Goal: Task Accomplishment & Management: Complete application form

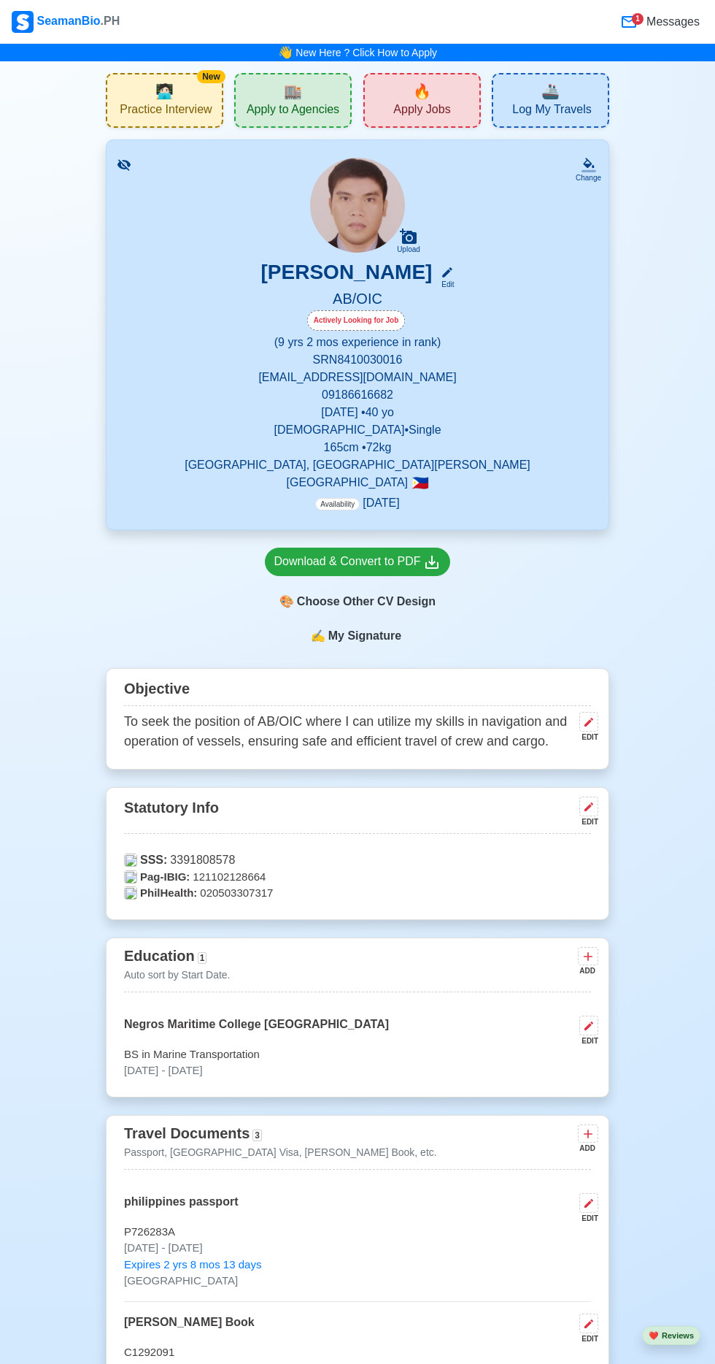
click at [288, 118] on span "Apply to Agencies" at bounding box center [293, 111] width 93 height 18
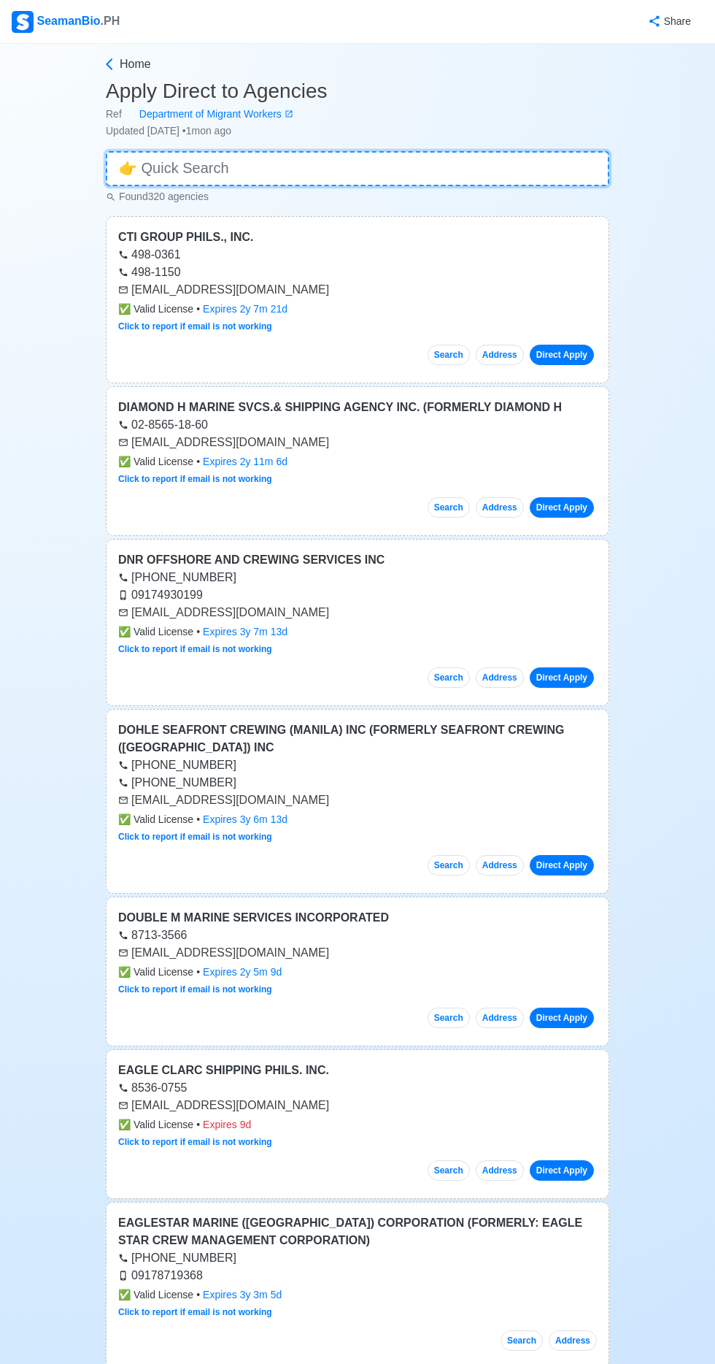
click at [288, 174] on input at bounding box center [358, 168] width 504 height 35
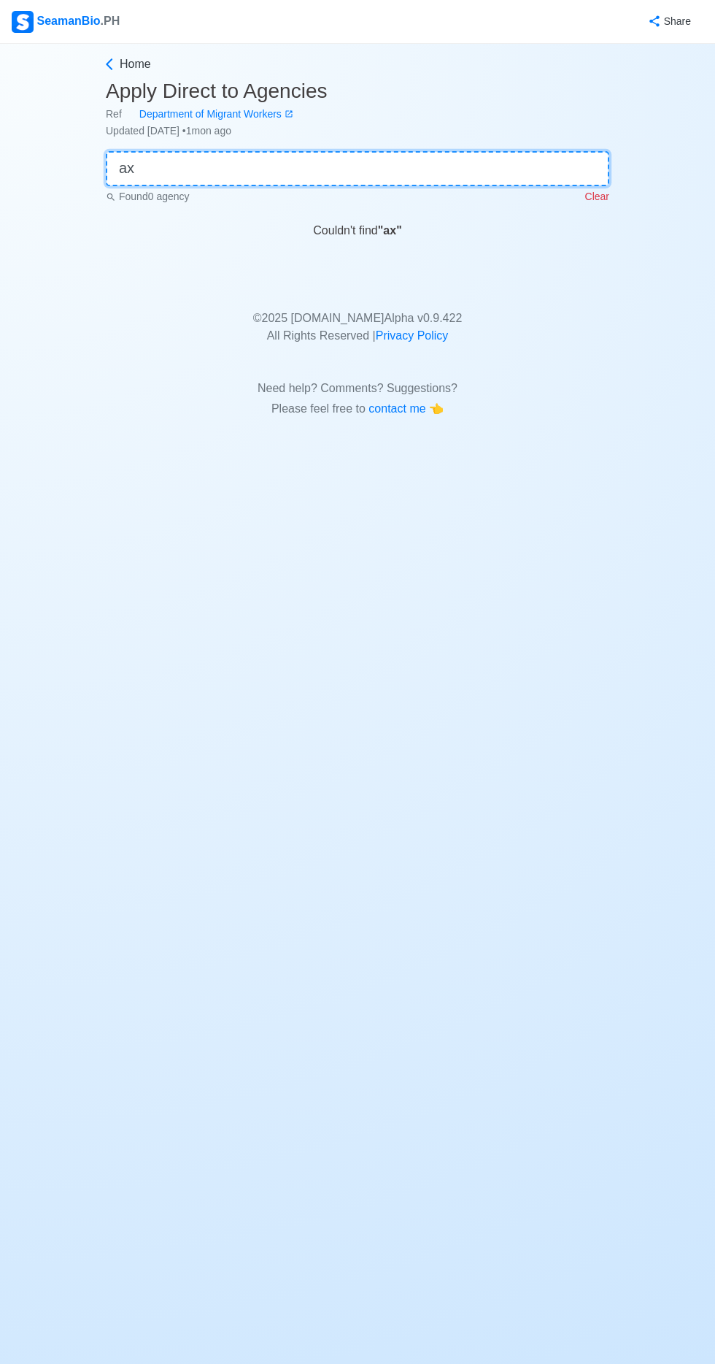
type input "a"
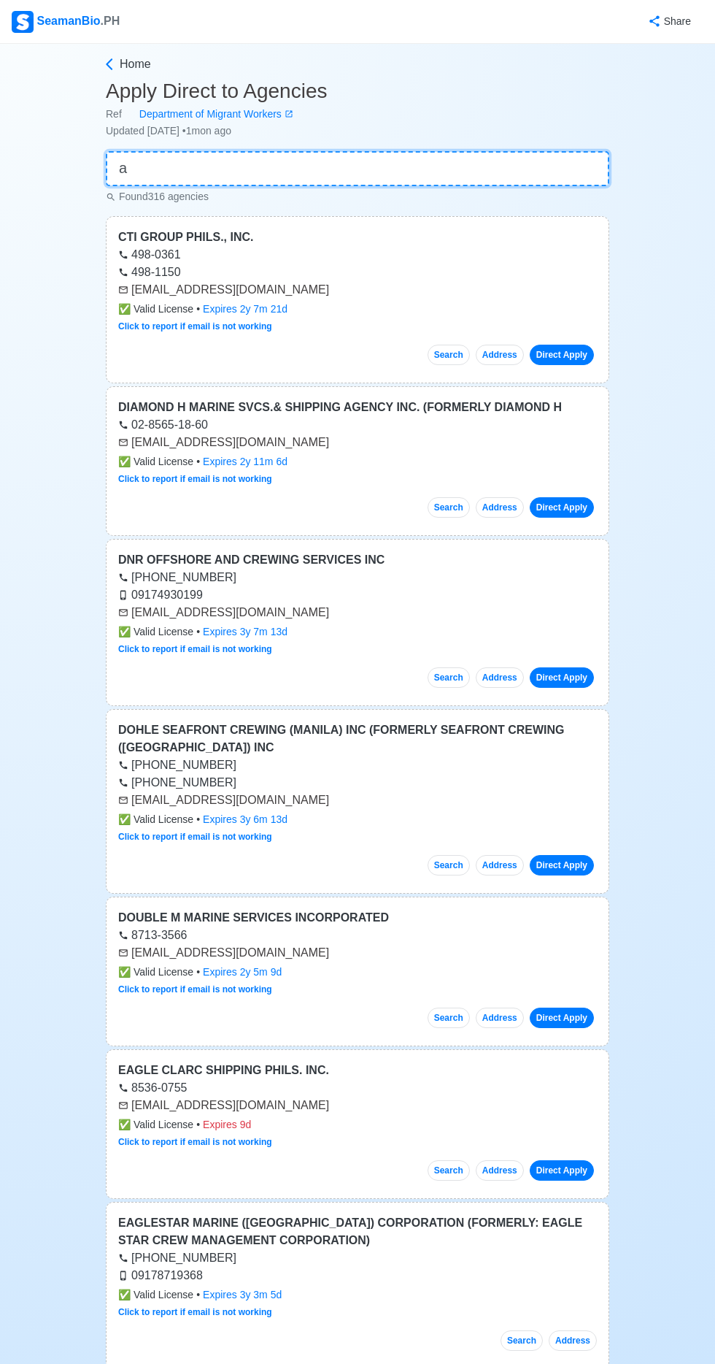
click at [269, 159] on input "a" at bounding box center [358, 168] width 504 height 35
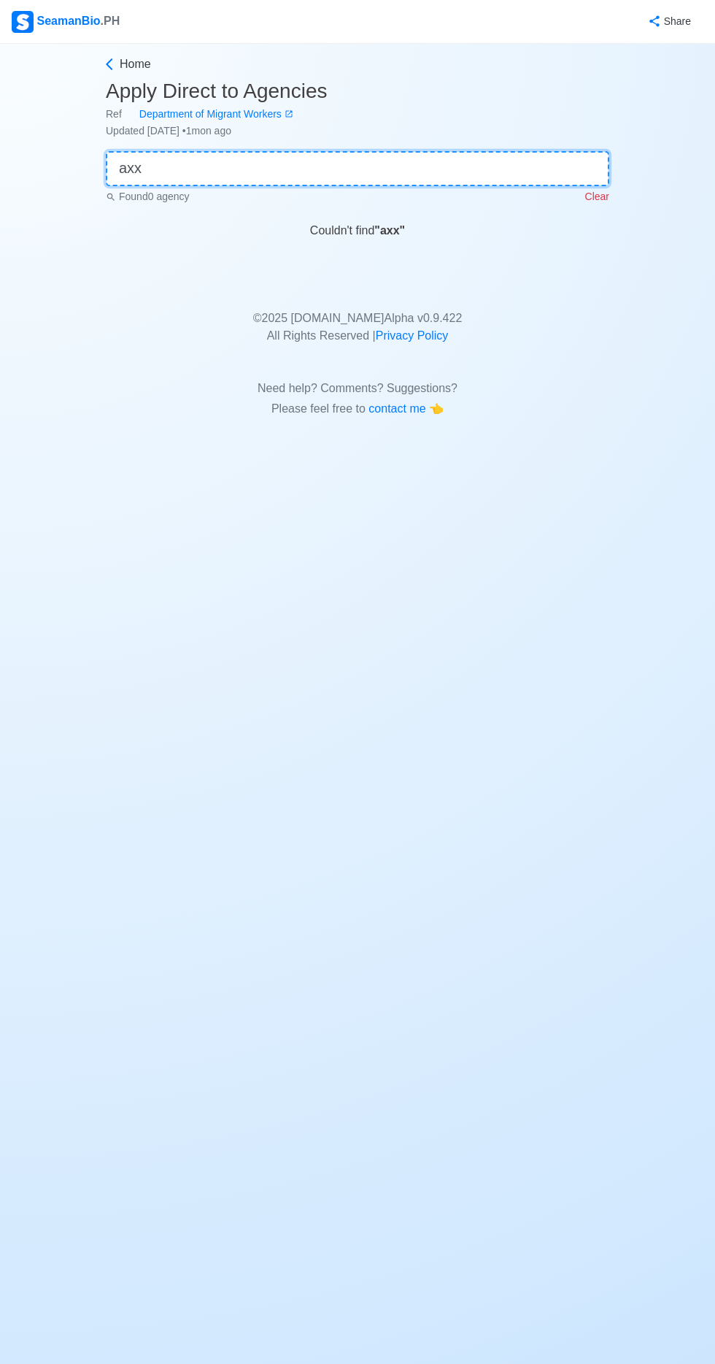
type input "ax"
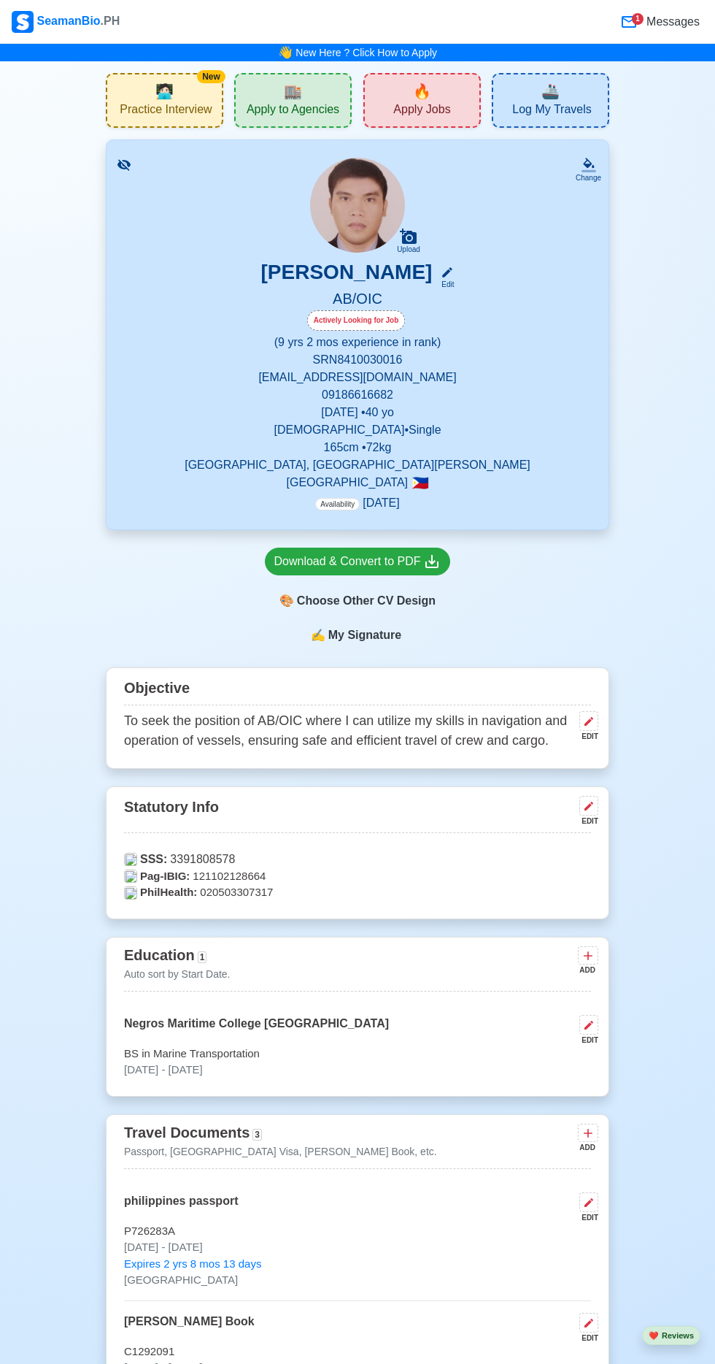
click at [293, 100] on span "🏬" at bounding box center [293, 91] width 18 height 22
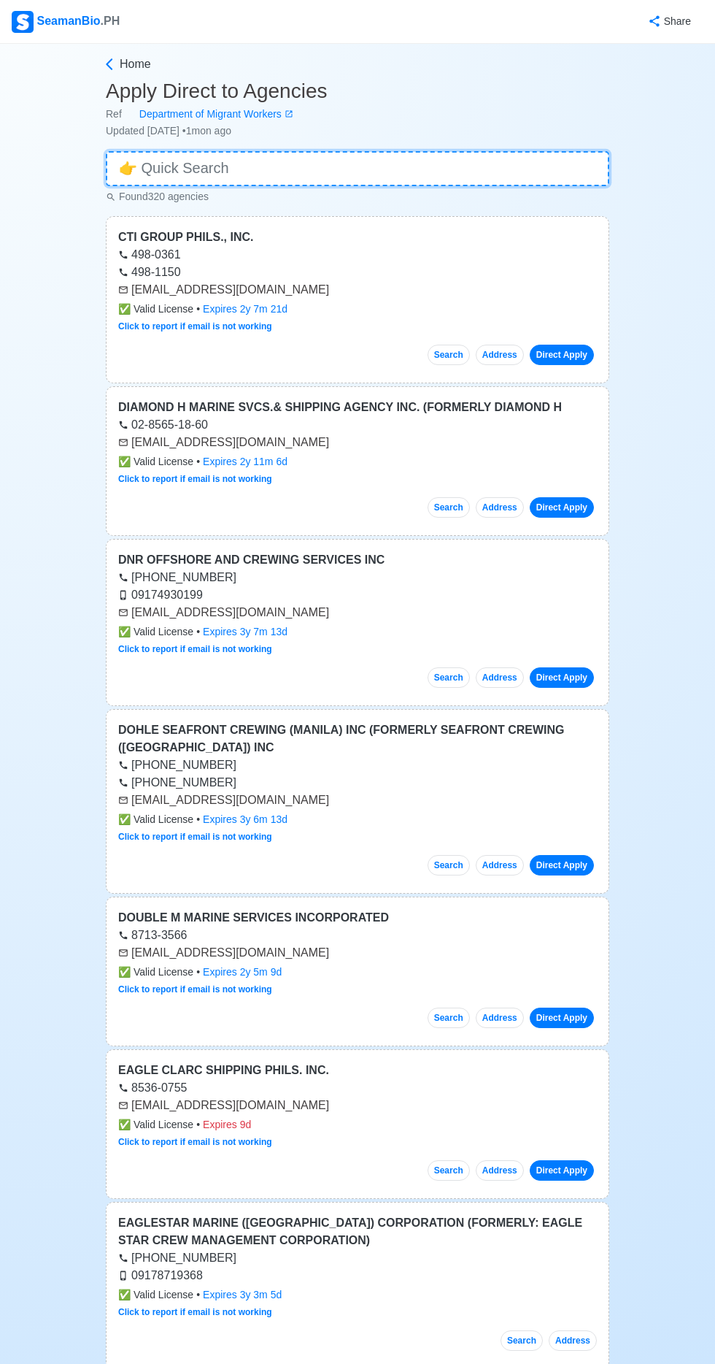
click at [324, 168] on input at bounding box center [358, 168] width 504 height 35
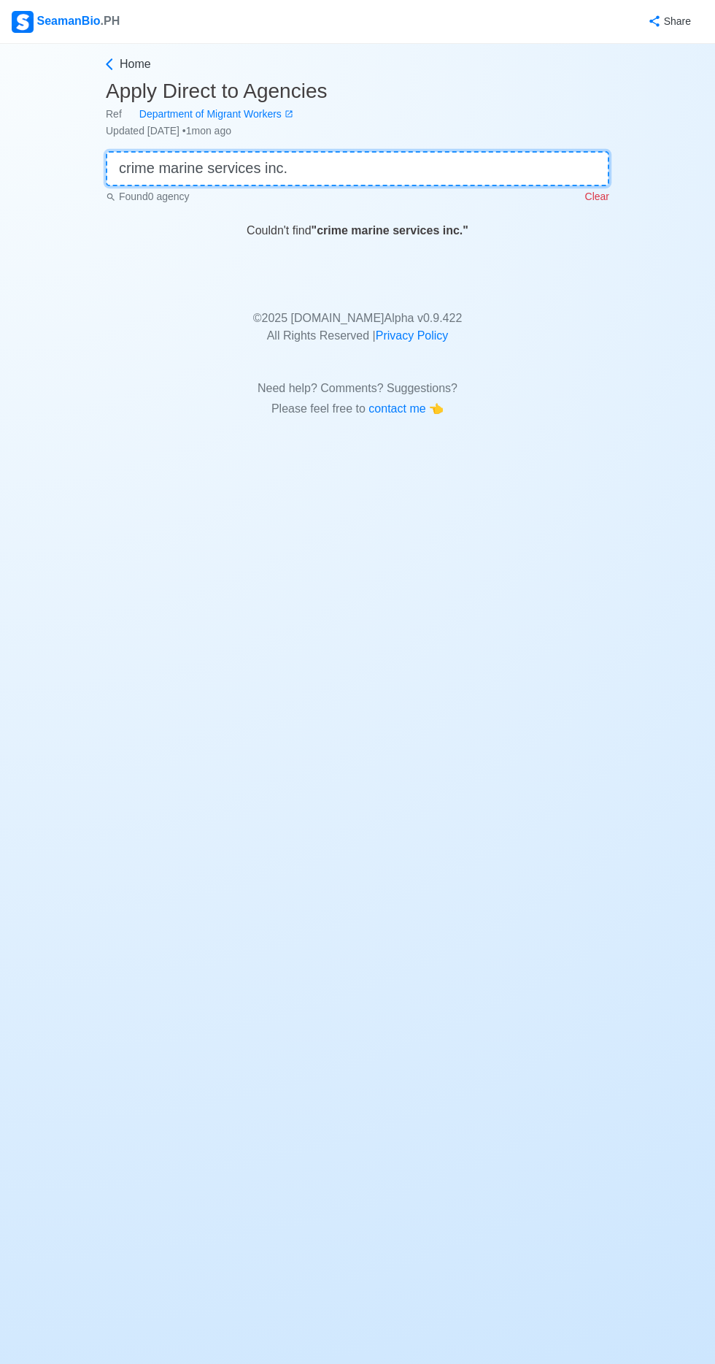
click at [128, 164] on input "crime marine services inc." at bounding box center [358, 168] width 504 height 35
type input "orime marine services inc."
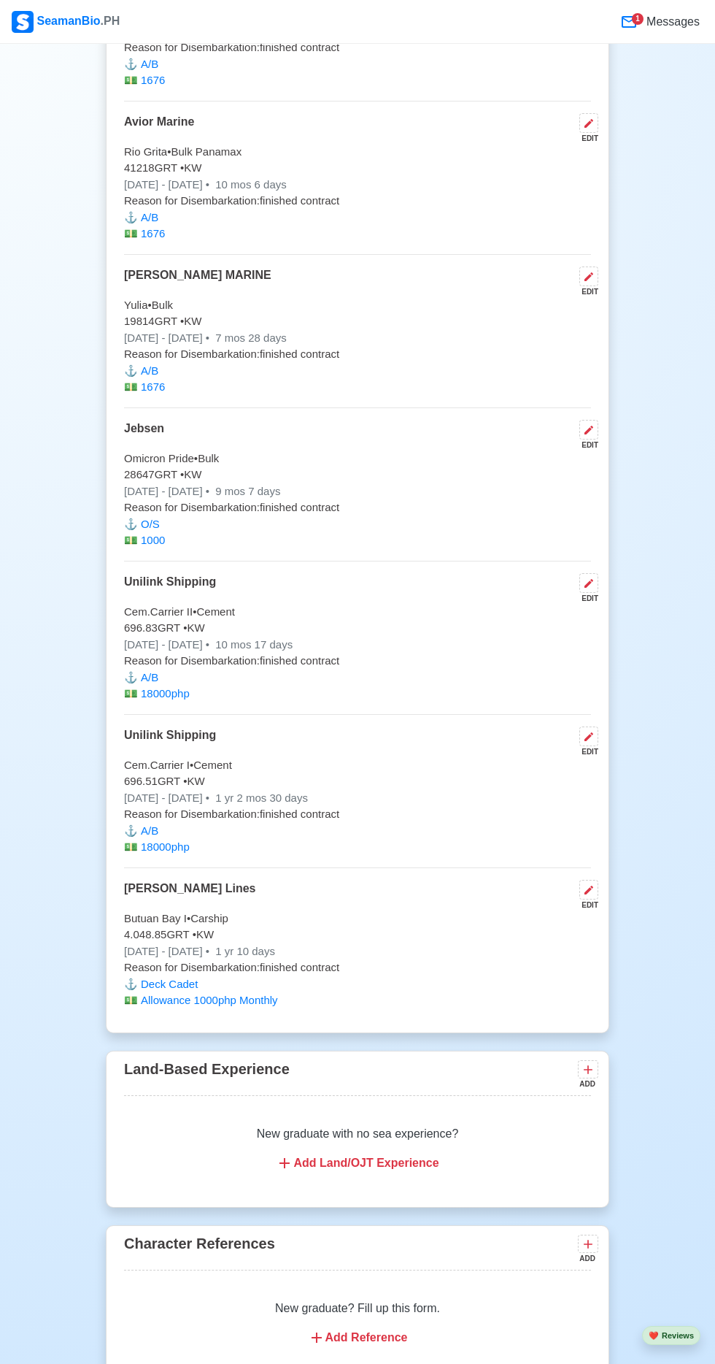
scroll to position [5064, 0]
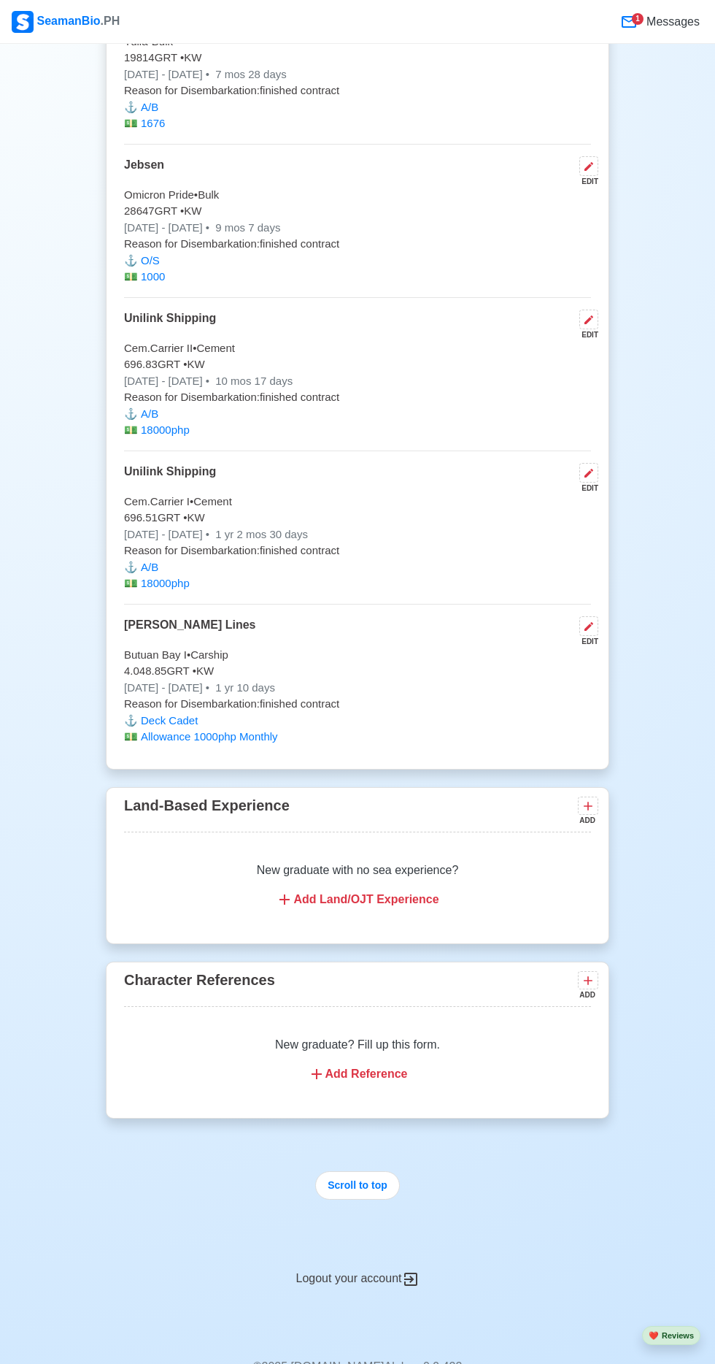
click at [384, 1065] on div "Add Reference" at bounding box center [358, 1074] width 432 height 18
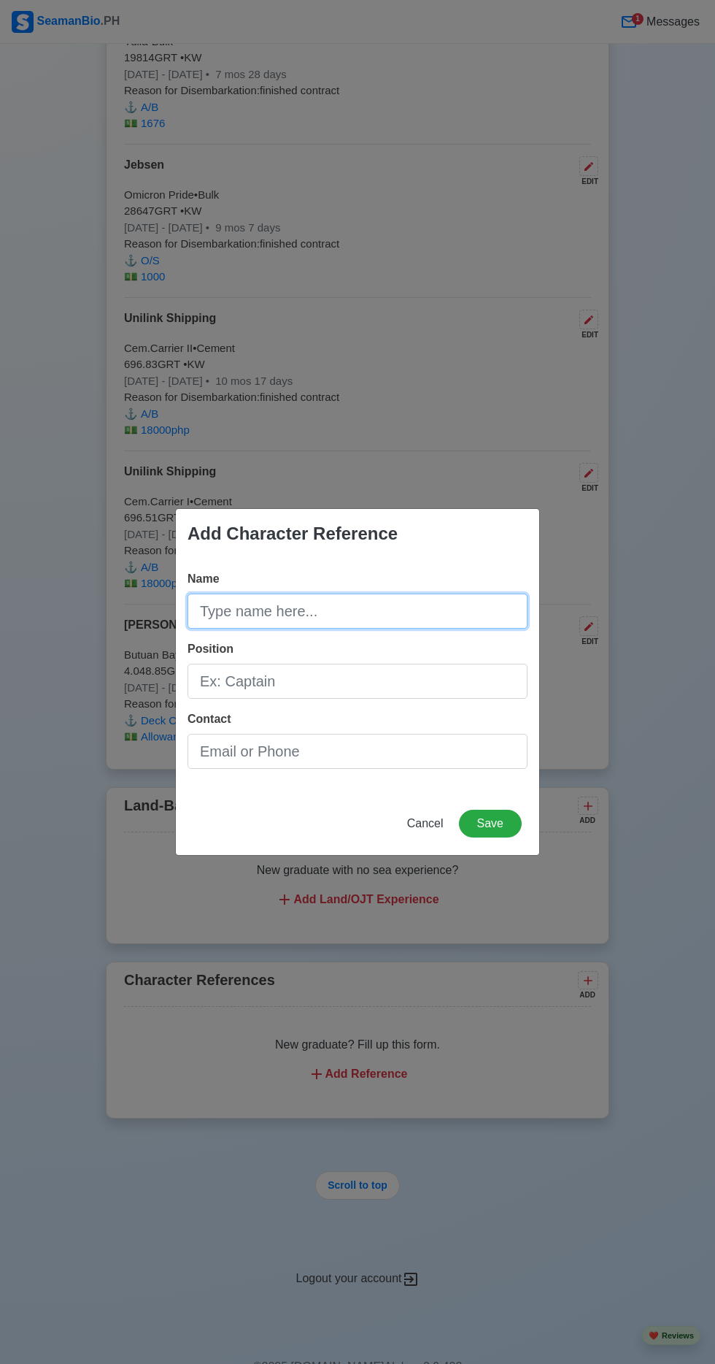
click at [364, 629] on input "Name" at bounding box center [358, 610] width 340 height 35
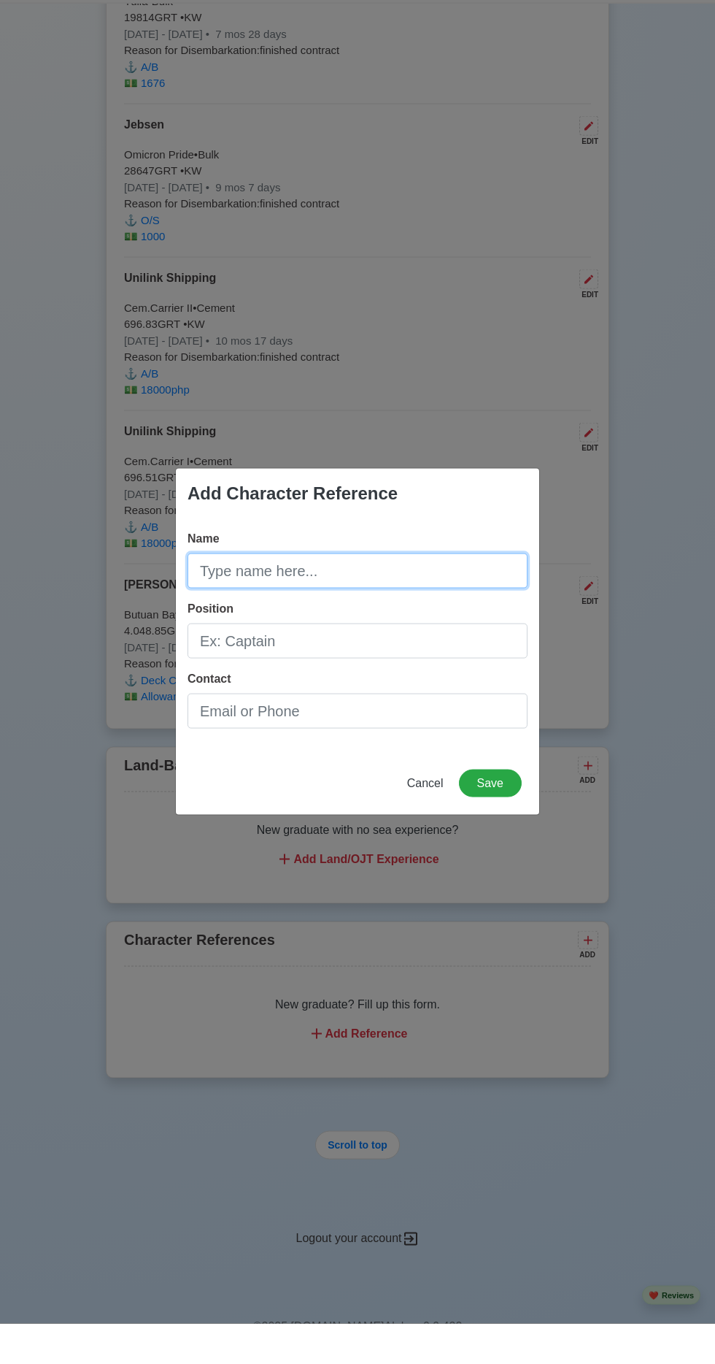
scroll to position [5063, 0]
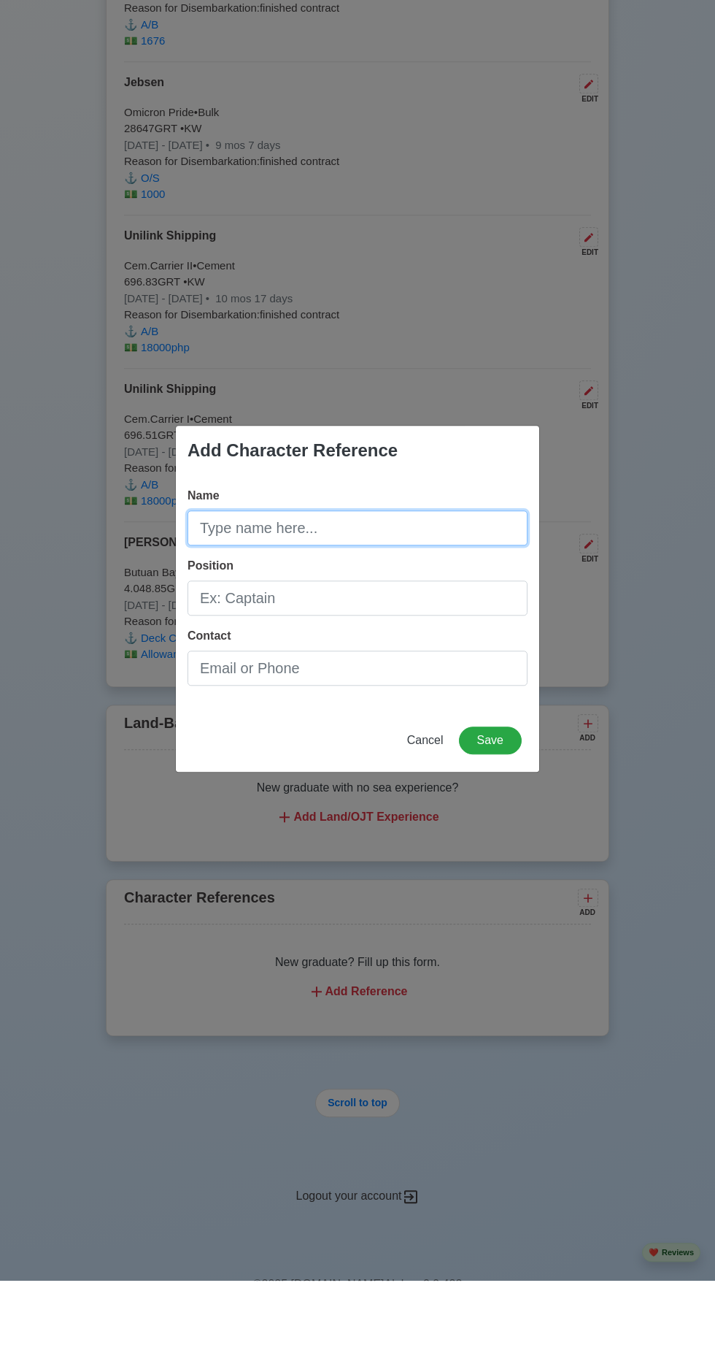
click at [369, 604] on input "Name" at bounding box center [358, 610] width 340 height 35
type input "L"
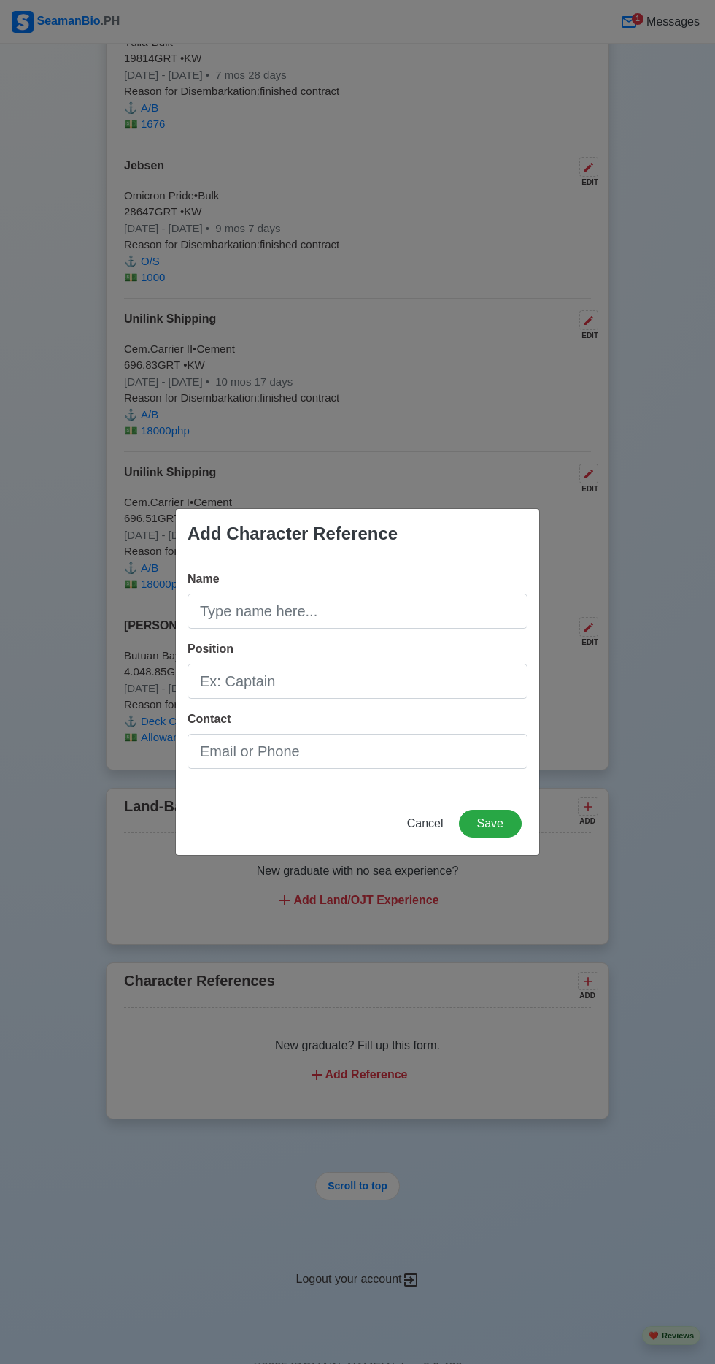
click at [293, 523] on div "Add Character Reference" at bounding box center [293, 533] width 210 height 26
click at [339, 608] on input "Name" at bounding box center [358, 610] width 340 height 35
click at [348, 607] on input "LEE YAYO" at bounding box center [358, 610] width 340 height 35
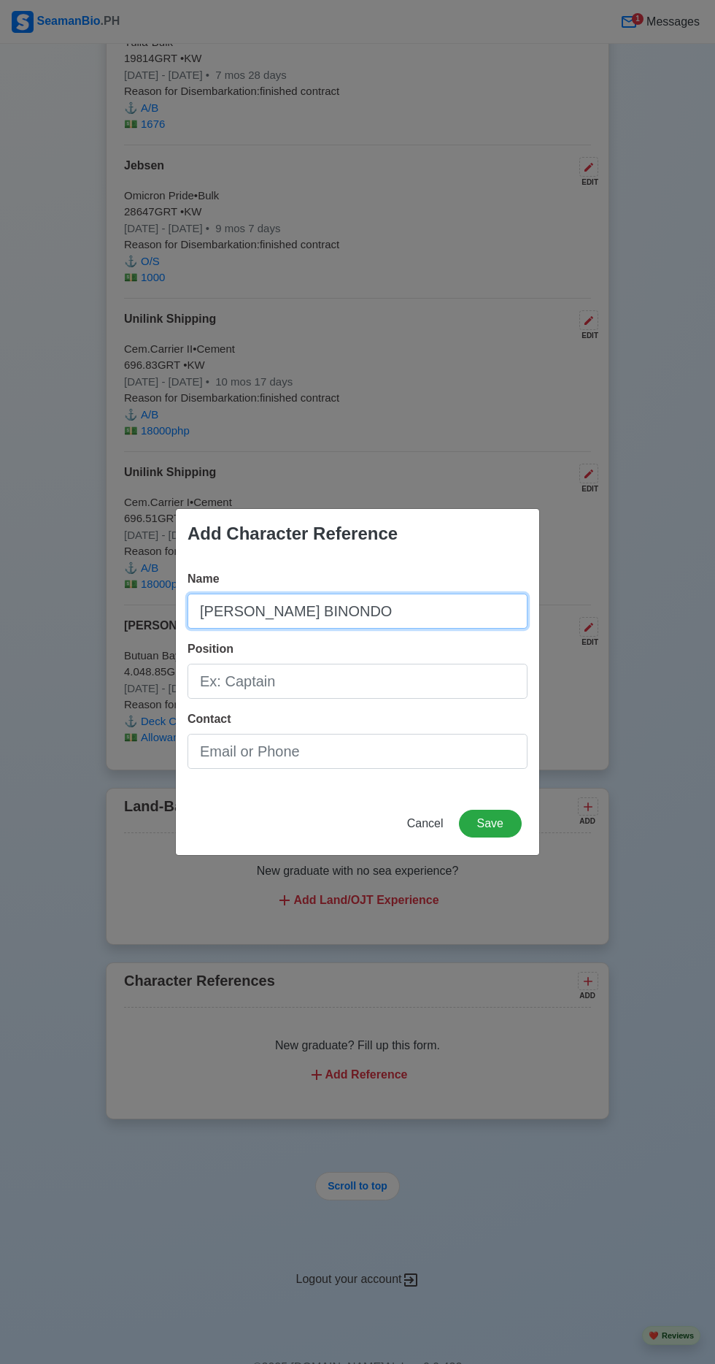
type input "LEE YAYONG BINONDO"
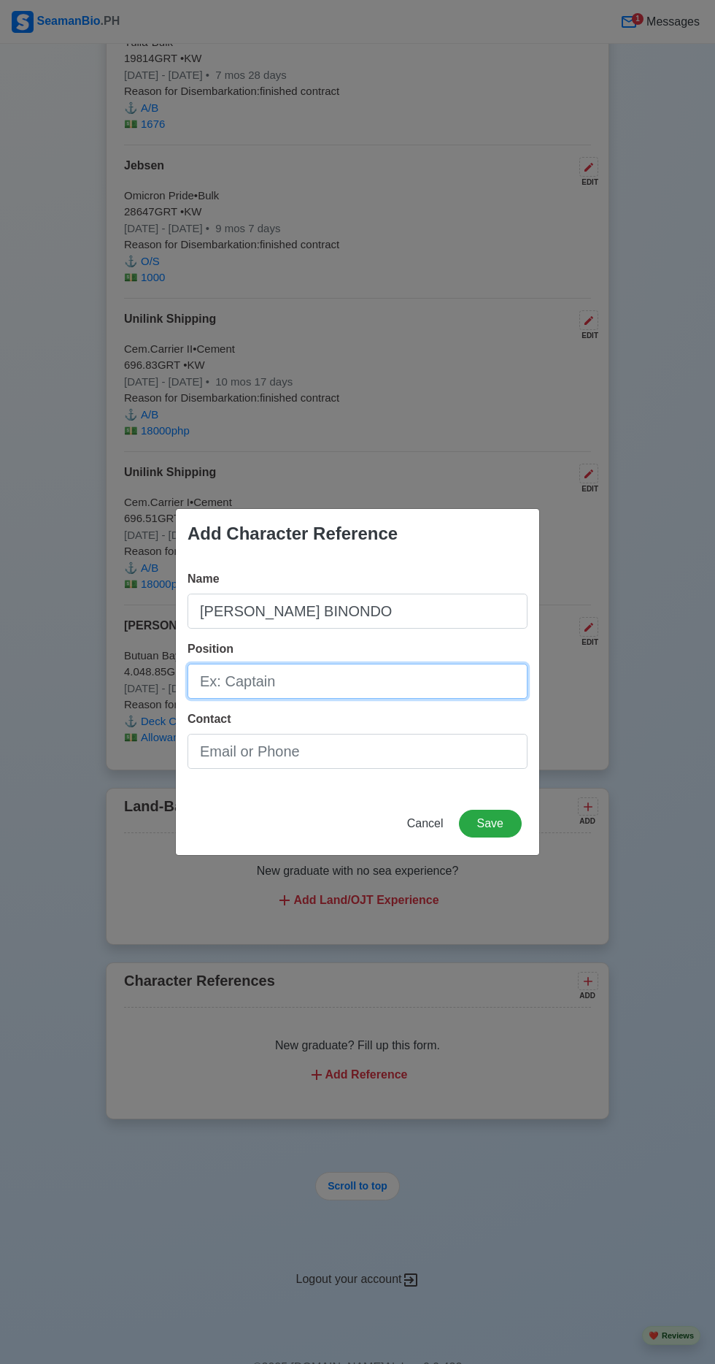
click at [330, 687] on input "Position" at bounding box center [358, 681] width 340 height 35
type input "A/B"
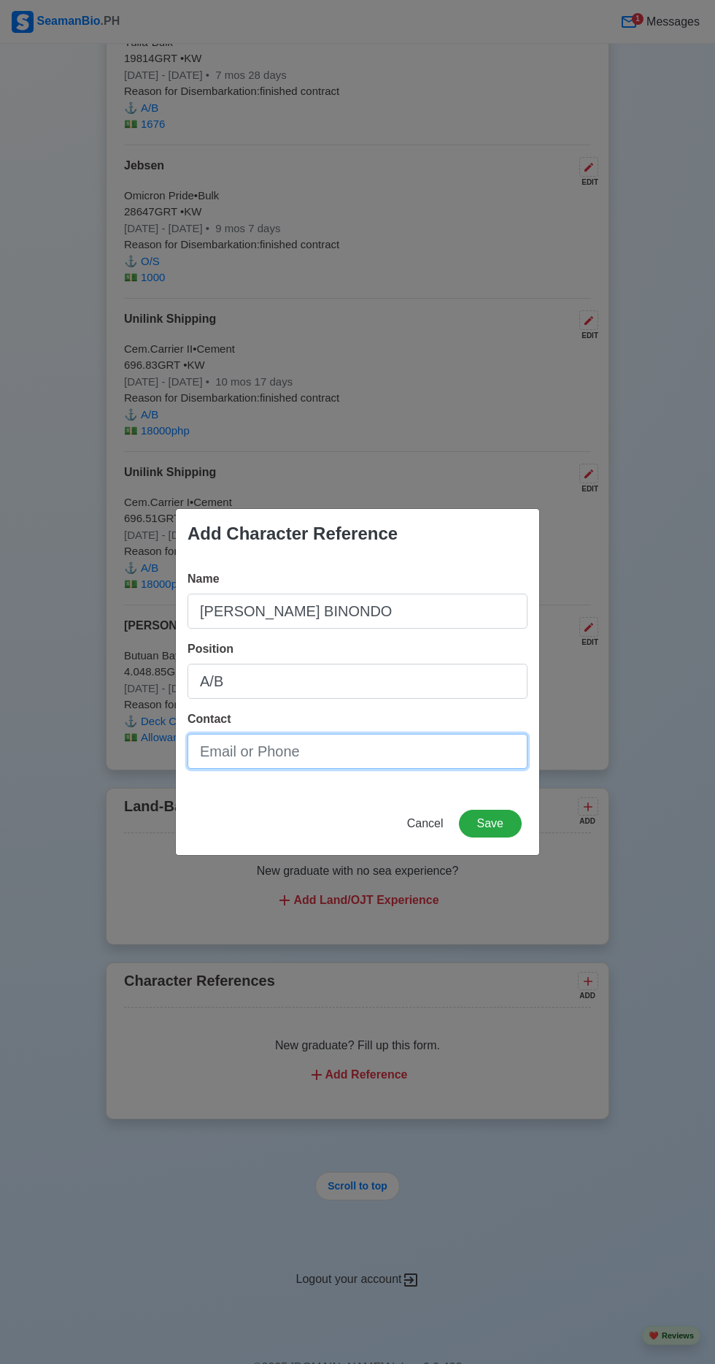
click at [374, 751] on input "Contact" at bounding box center [358, 751] width 340 height 35
click at [421, 823] on span "Cancel" at bounding box center [425, 823] width 36 height 12
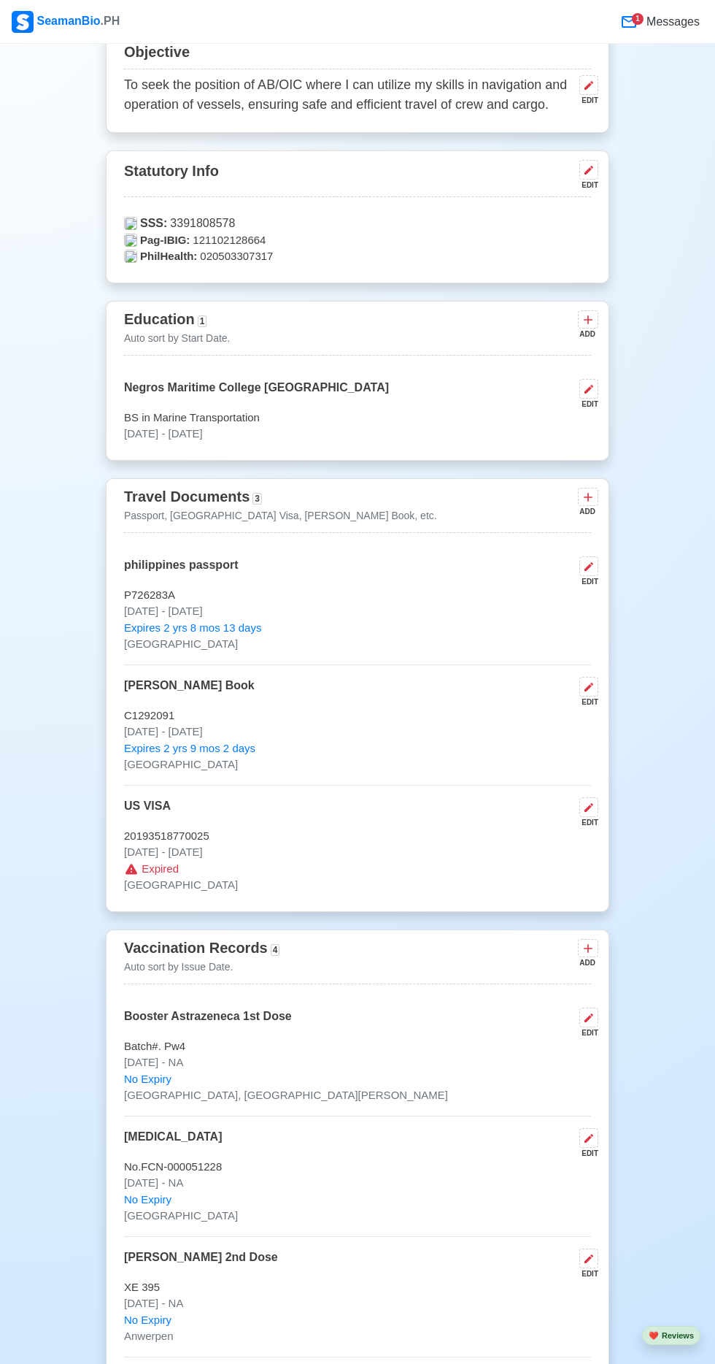
scroll to position [0, 0]
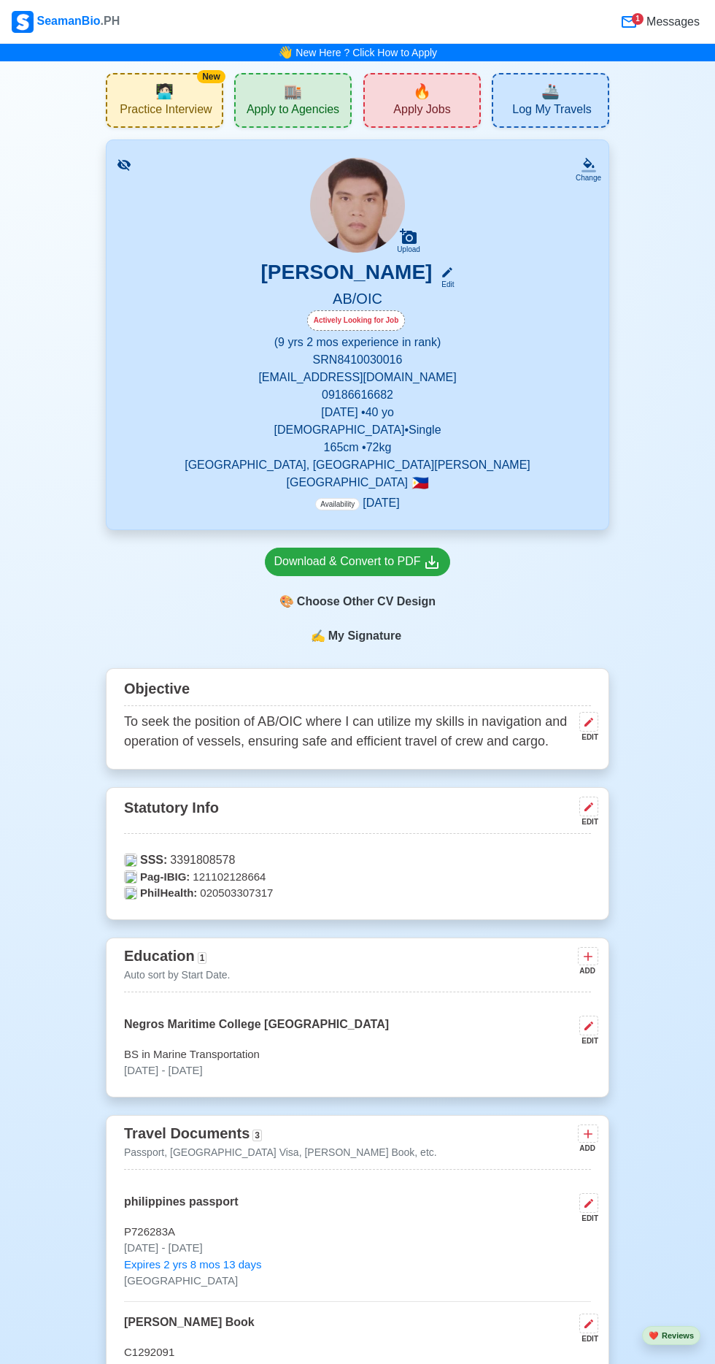
click at [296, 103] on span "Apply to Agencies" at bounding box center [293, 111] width 93 height 18
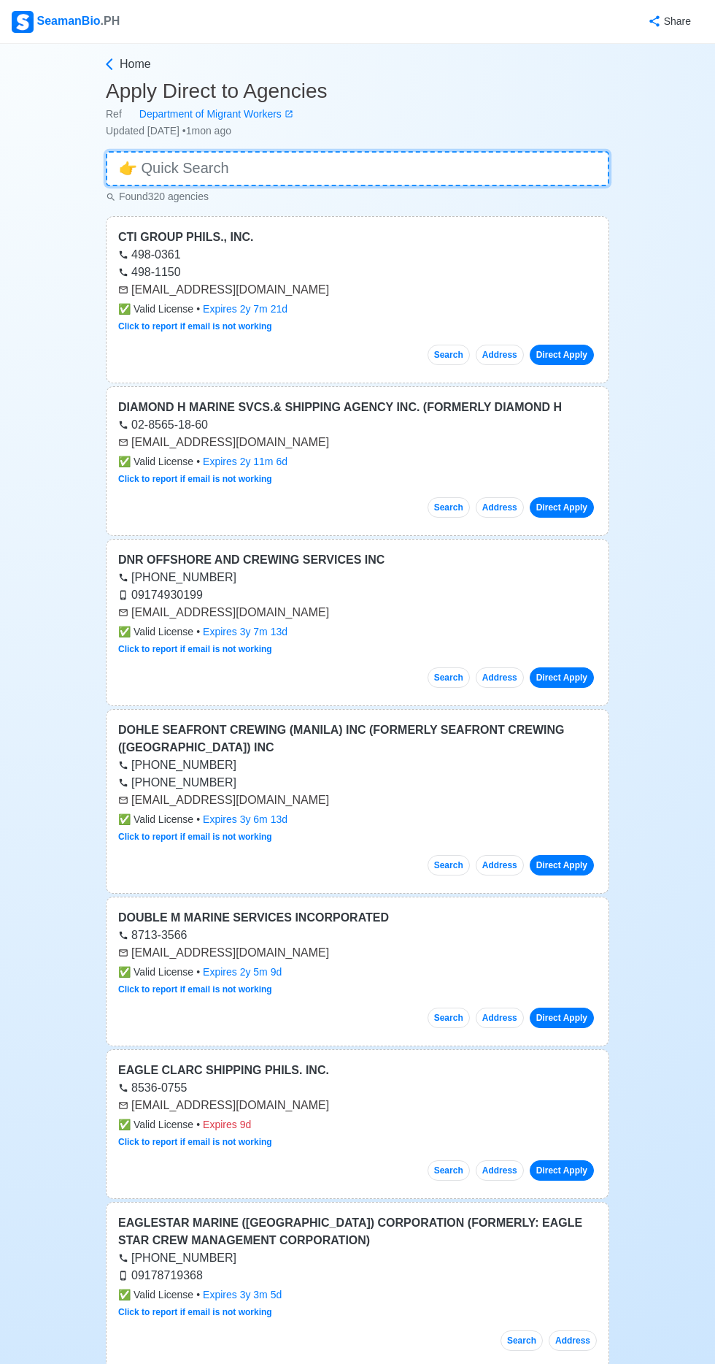
click at [238, 160] on input at bounding box center [358, 168] width 504 height 35
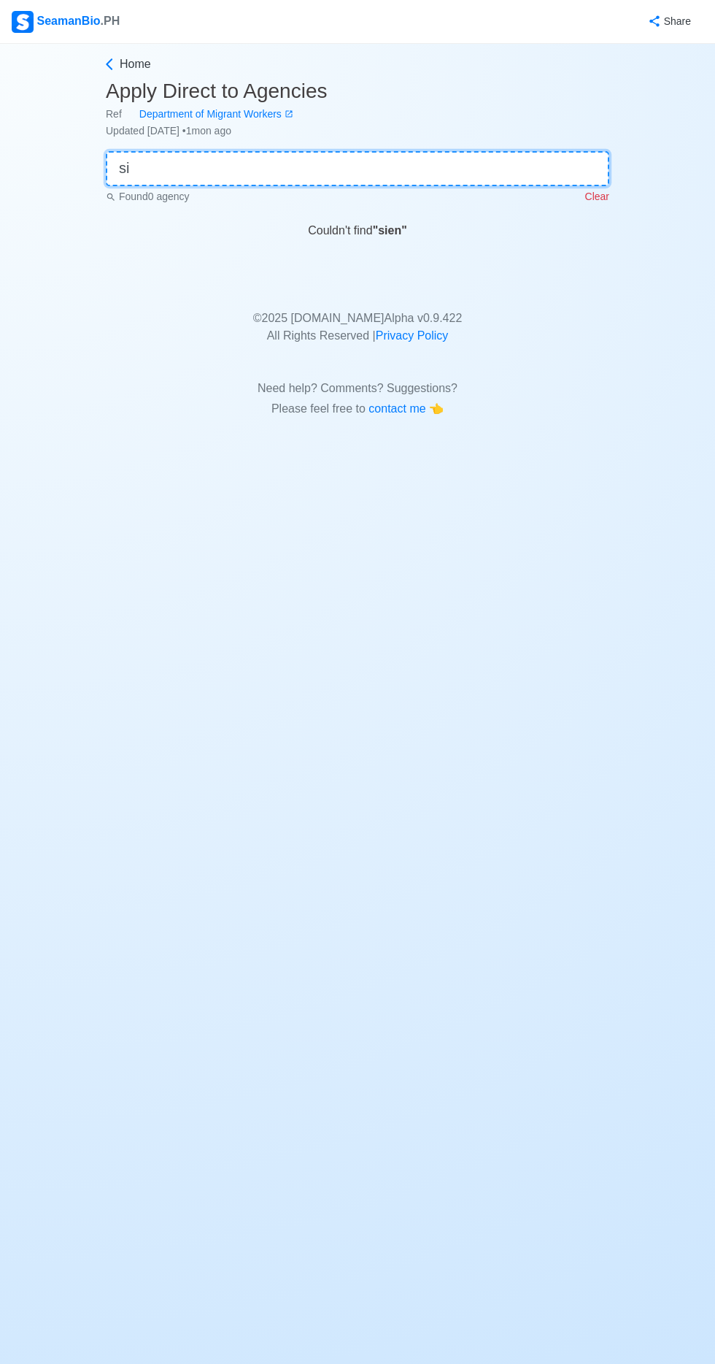
type input "s"
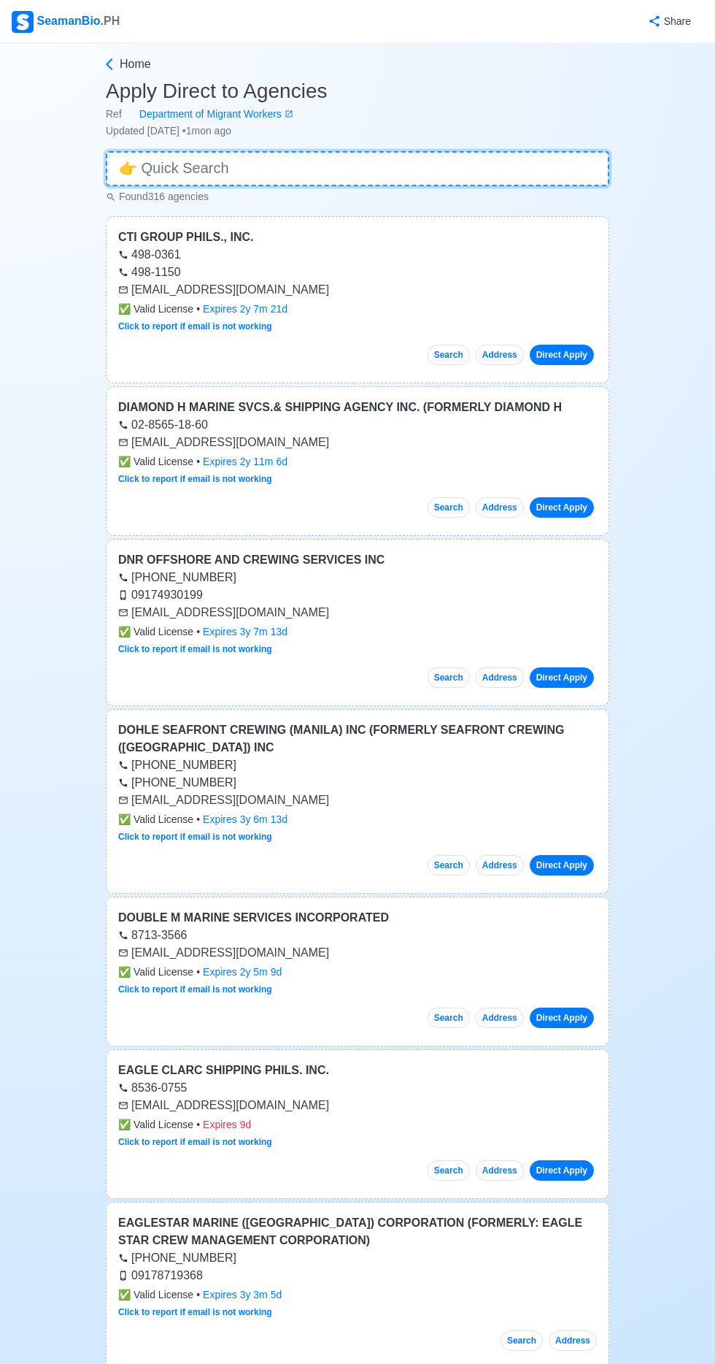
click at [267, 165] on input at bounding box center [358, 168] width 504 height 35
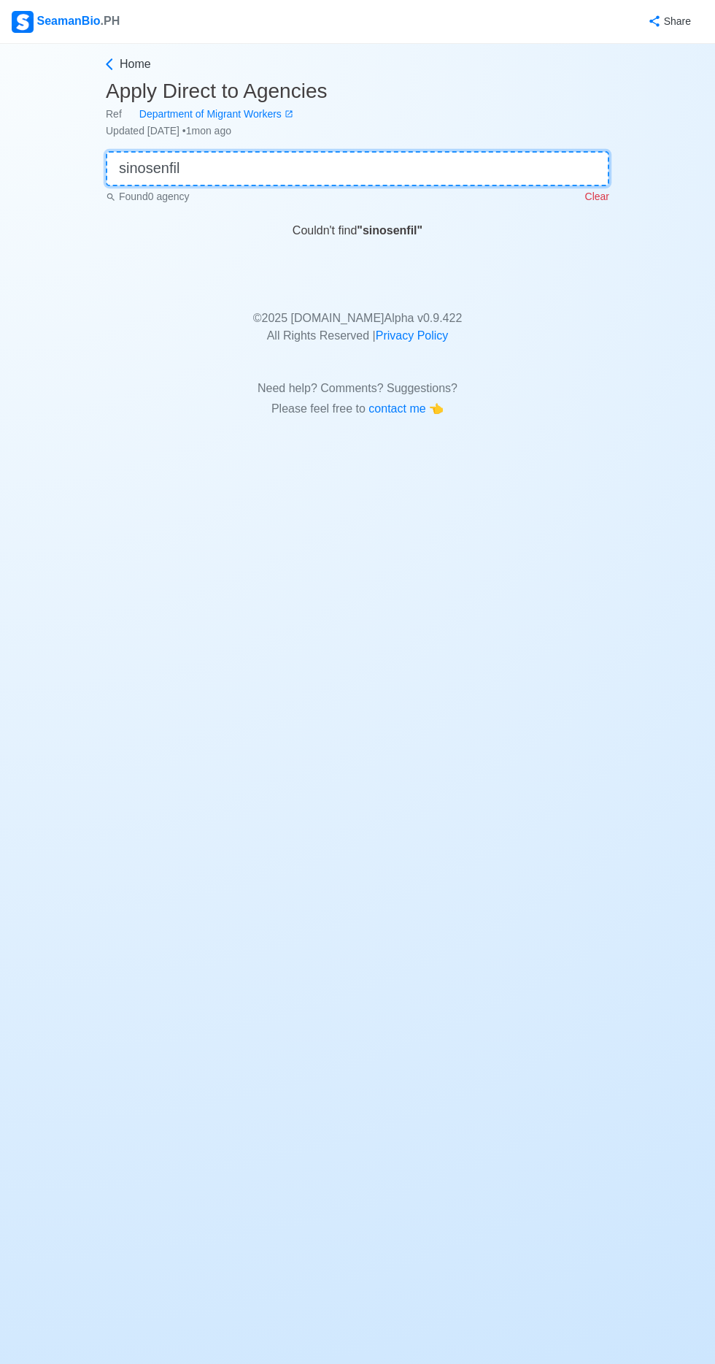
click at [280, 161] on input "sinosenfil" at bounding box center [358, 168] width 504 height 35
click at [404, 244] on main "Home Apply Direct to Agencies Ref Department of Migrant Workers Updated Jul 15,…" at bounding box center [358, 236] width 526 height 362
click at [374, 225] on b "" sinosinfil maritime "" at bounding box center [390, 230] width 115 height 12
click at [345, 164] on input "sinosinfil maritime" at bounding box center [358, 168] width 504 height 35
type input "sinosinfi"
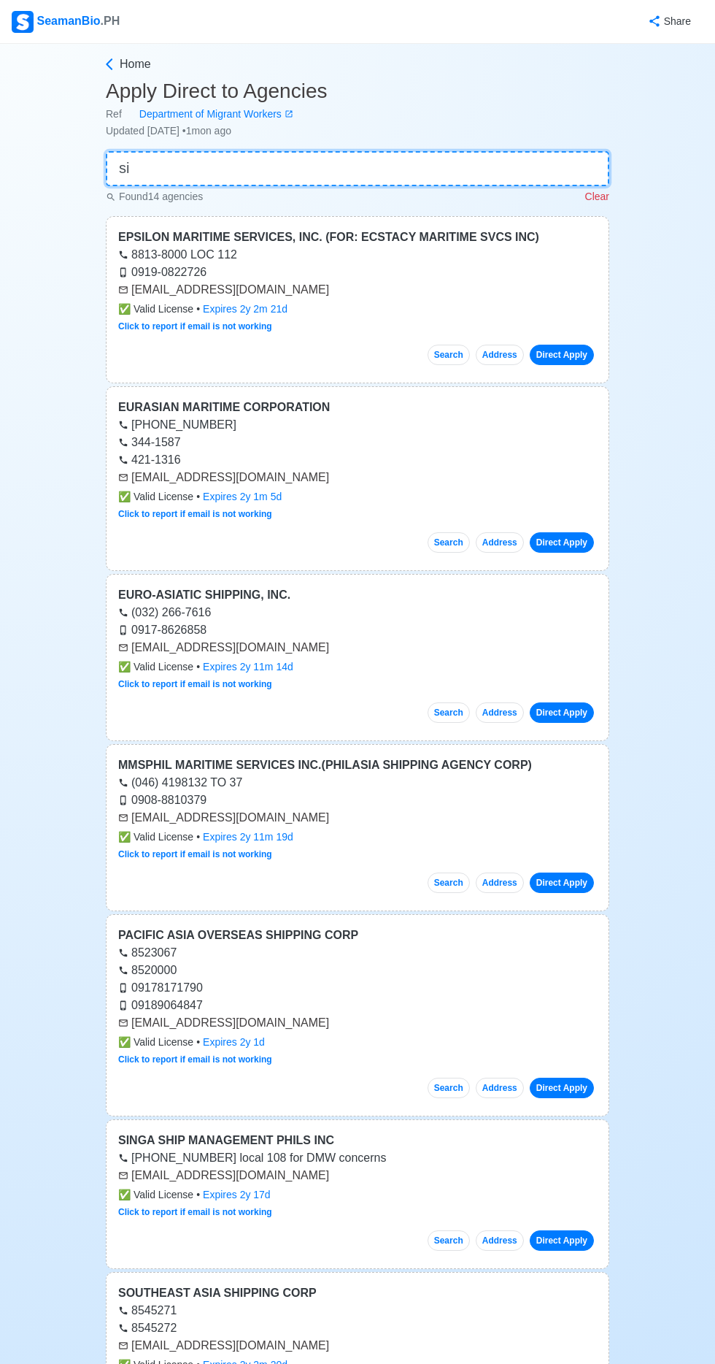
click at [250, 169] on input "si" at bounding box center [358, 168] width 504 height 35
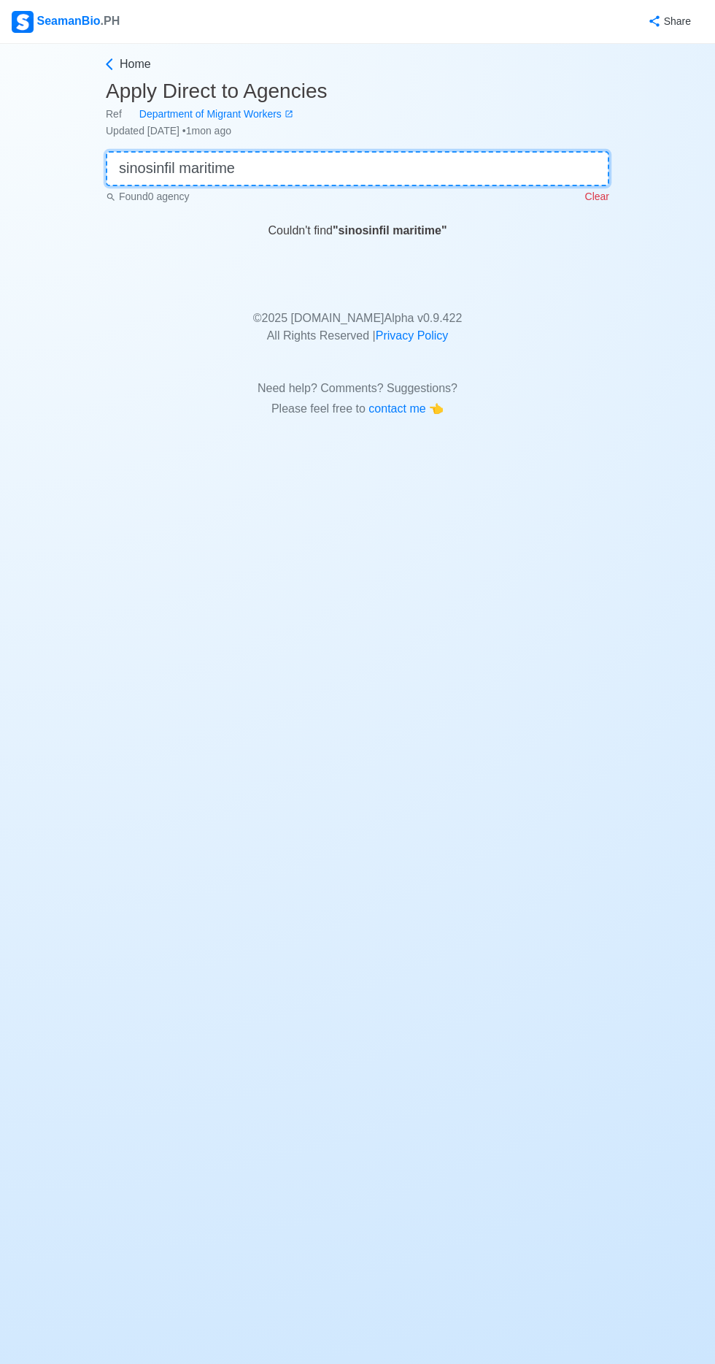
type input "sinosinfil maritime"
click at [400, 234] on b "" sinosinfil maritime "" at bounding box center [390, 230] width 115 height 12
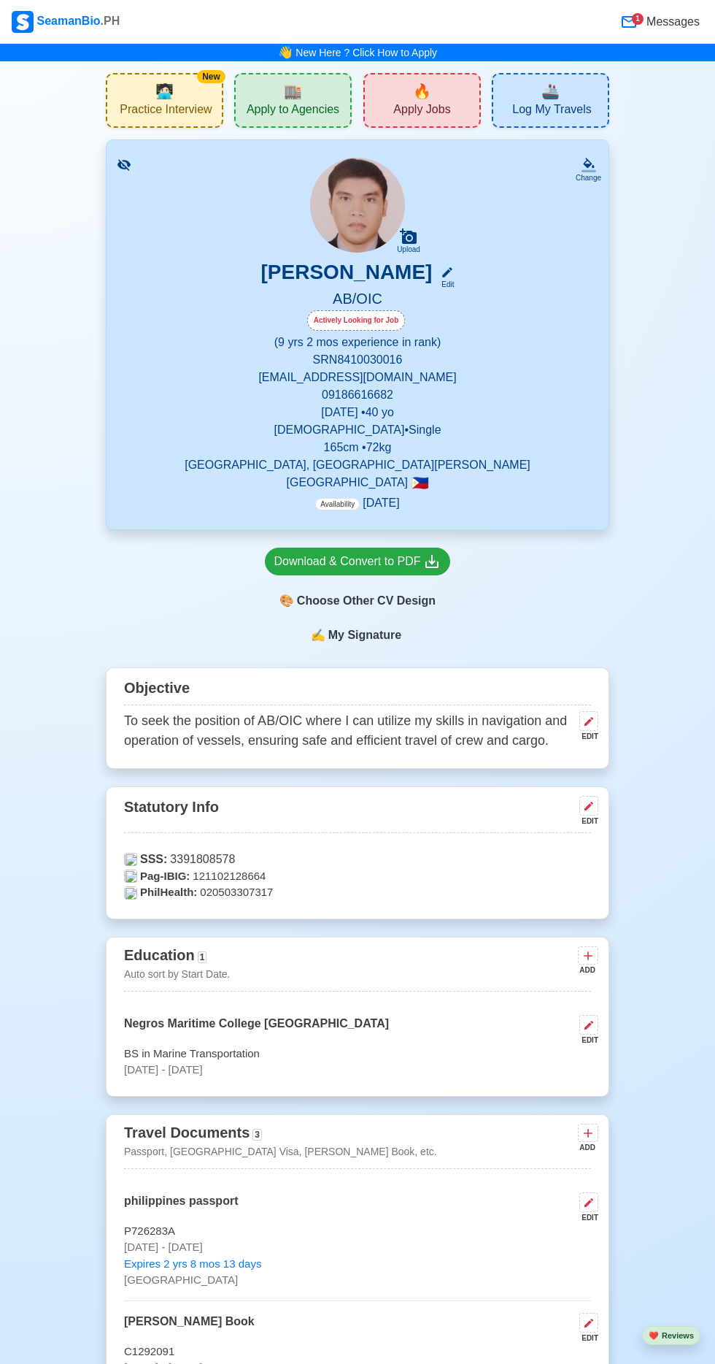
click at [312, 99] on div "🏬 Apply to Agencies" at bounding box center [293, 100] width 118 height 55
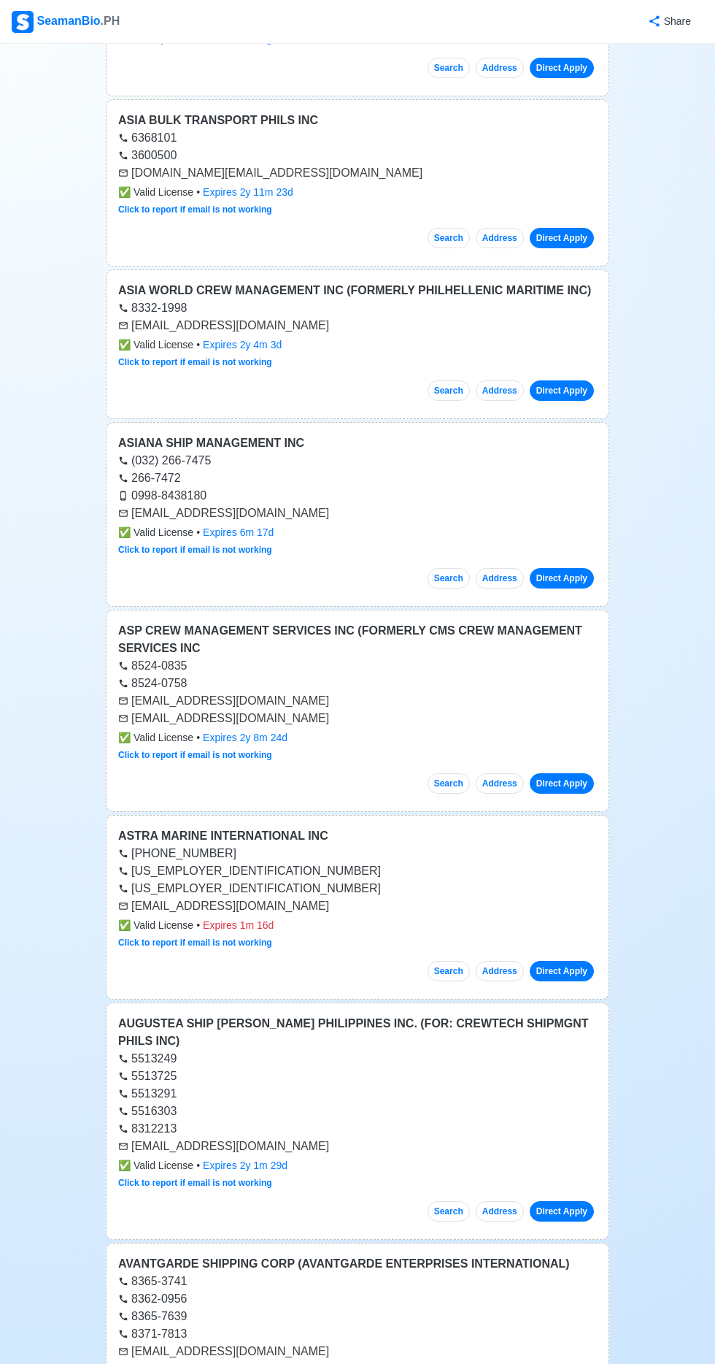
scroll to position [47395, 0]
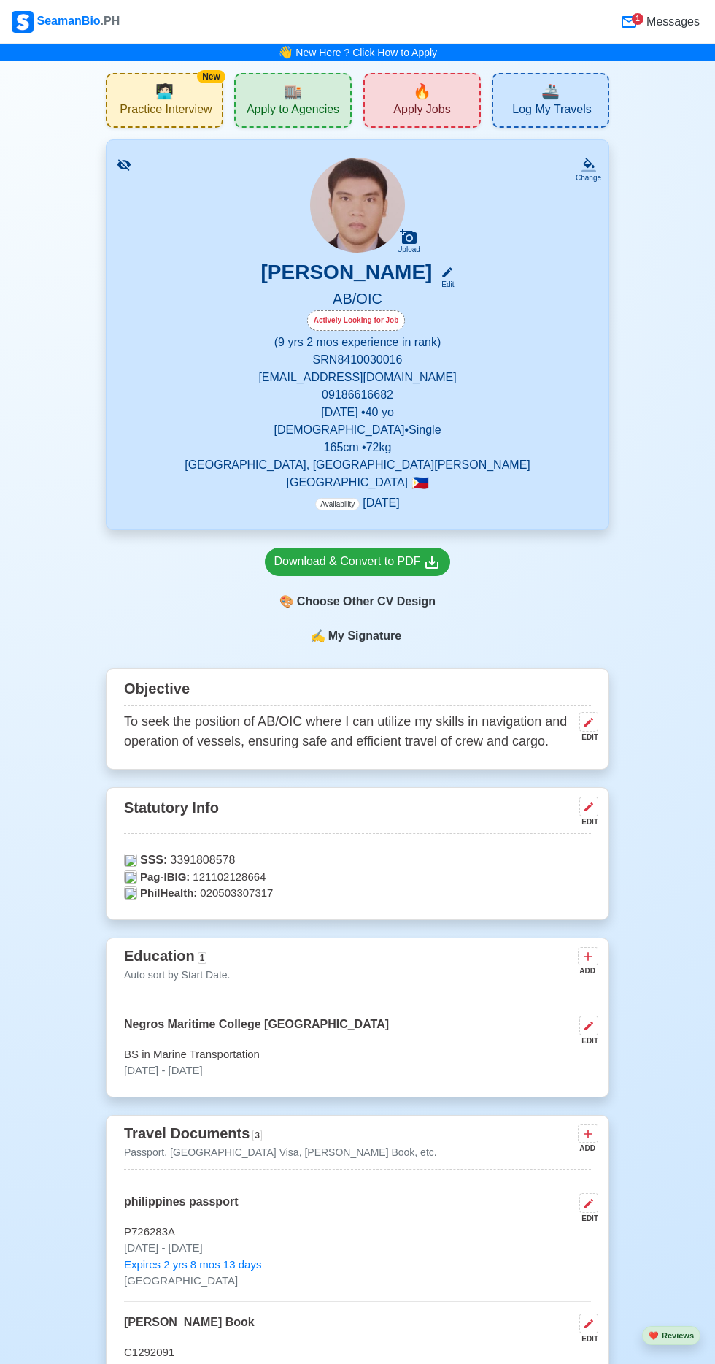
click at [296, 104] on span "Apply to Agencies" at bounding box center [293, 111] width 93 height 18
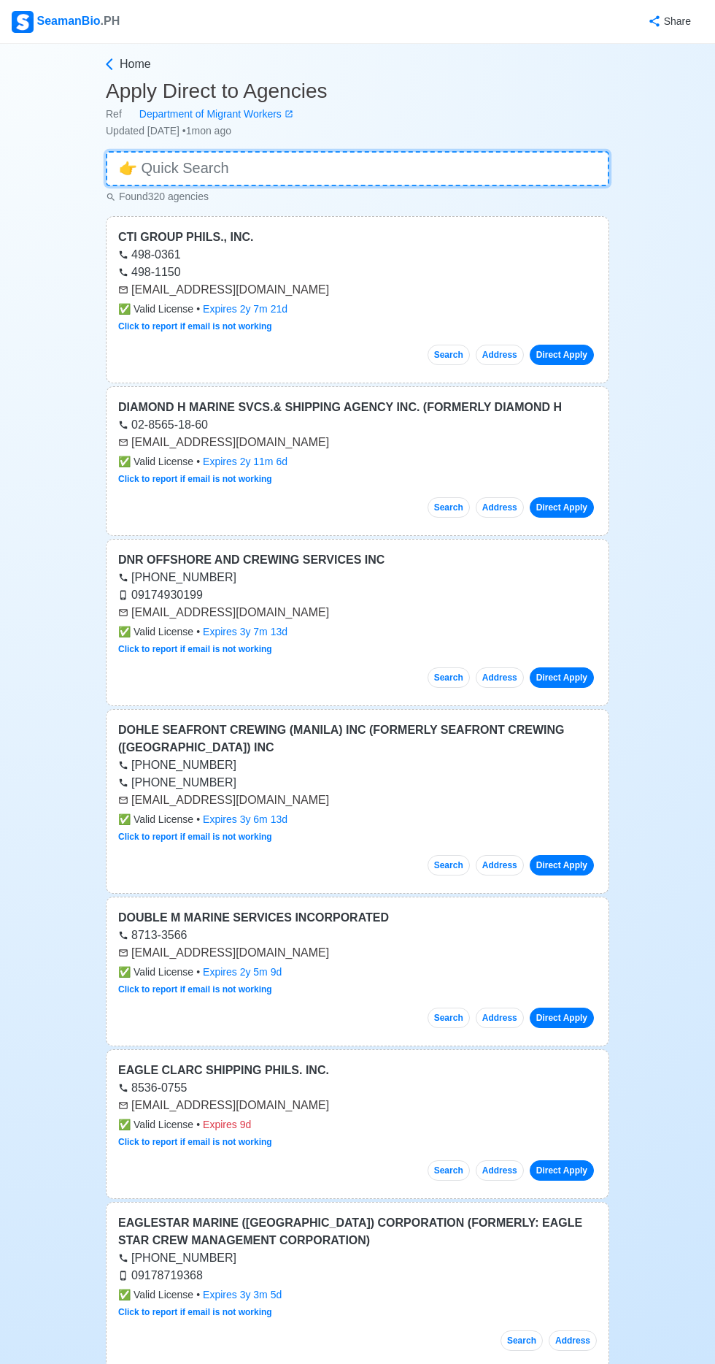
click at [285, 165] on input at bounding box center [358, 168] width 504 height 35
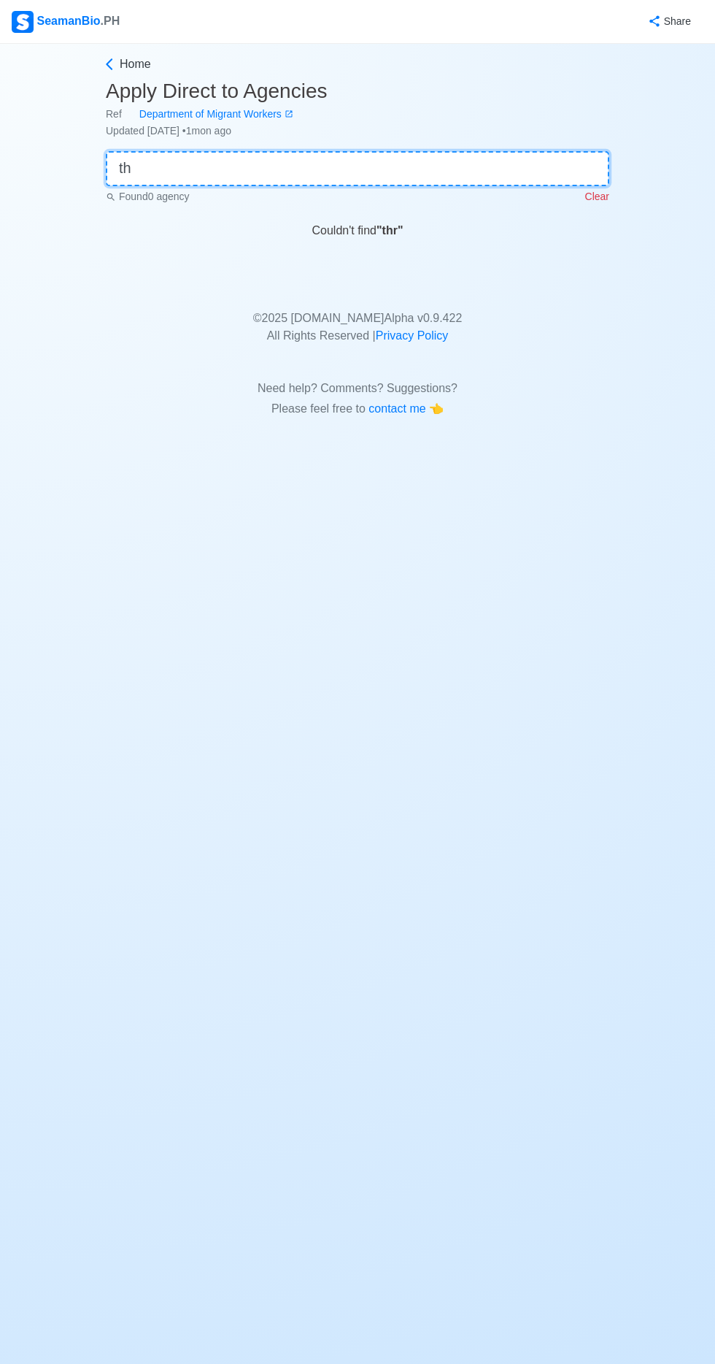
type input "t"
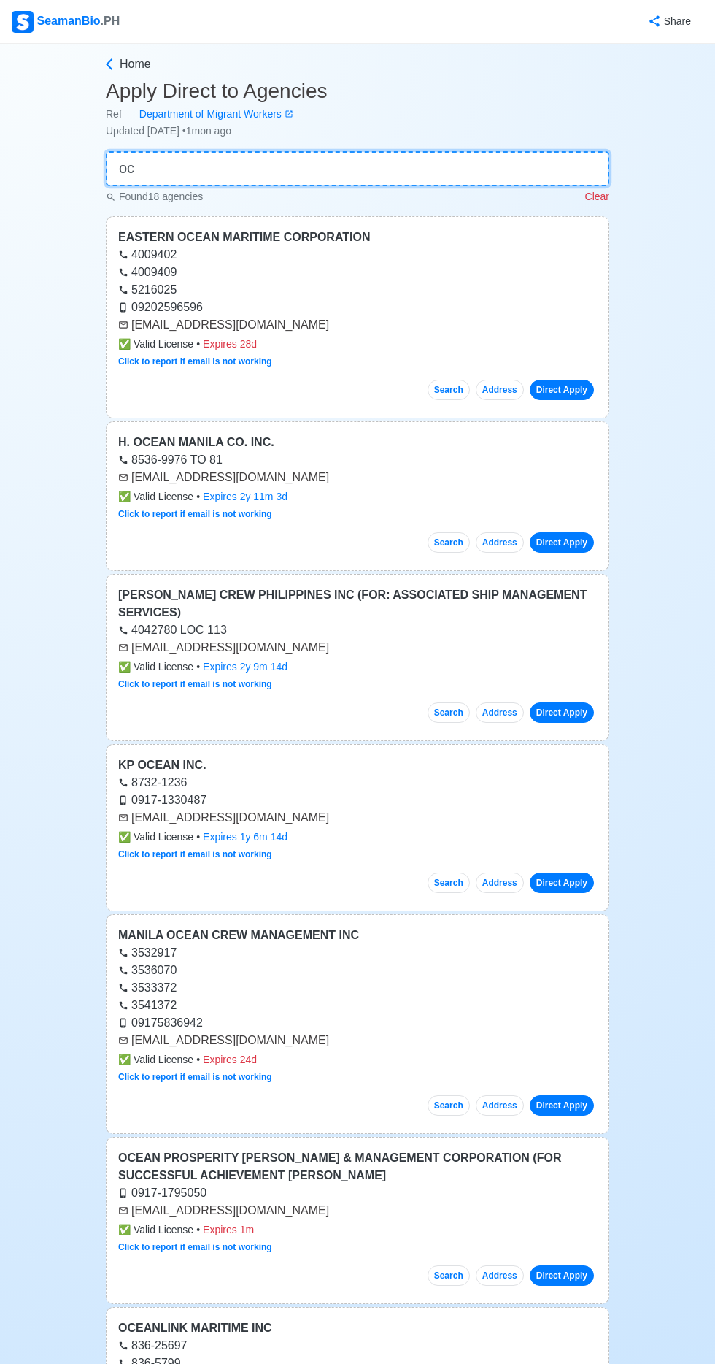
type input "o"
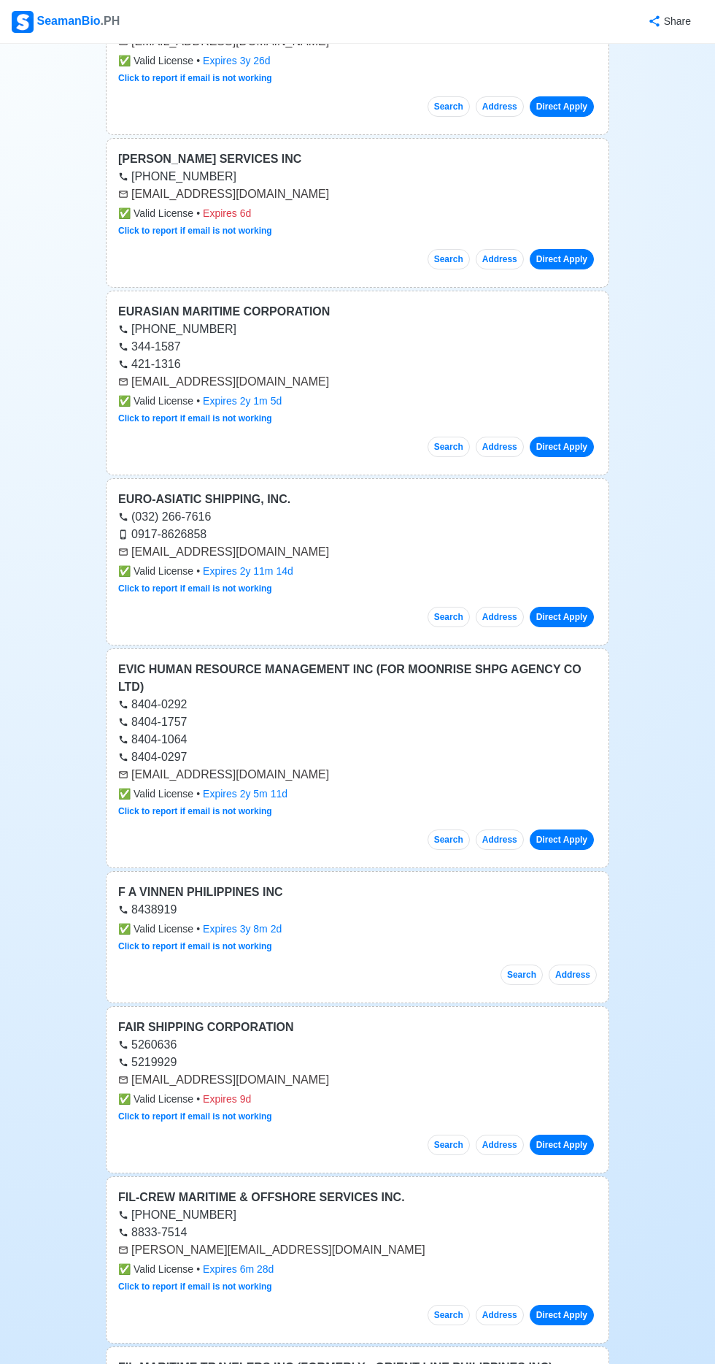
scroll to position [2375, 0]
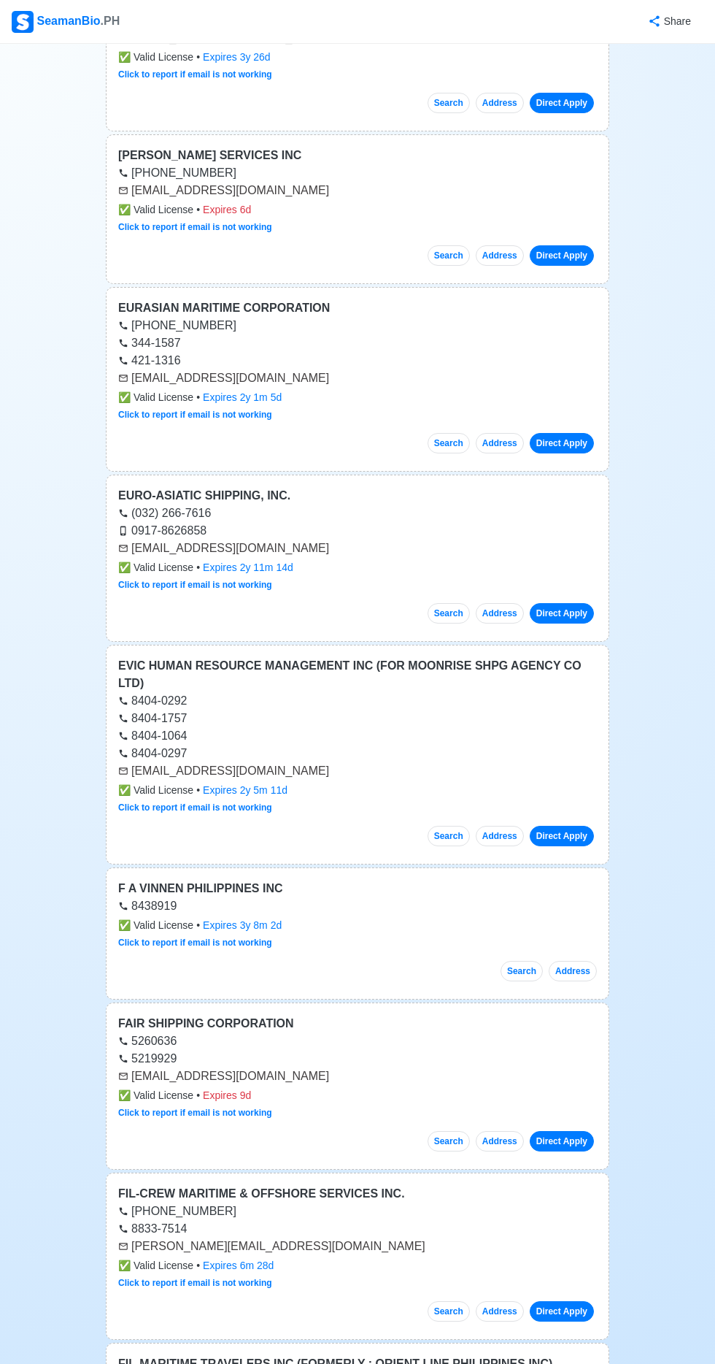
click at [498, 897] on div "8438919" at bounding box center [357, 906] width 479 height 18
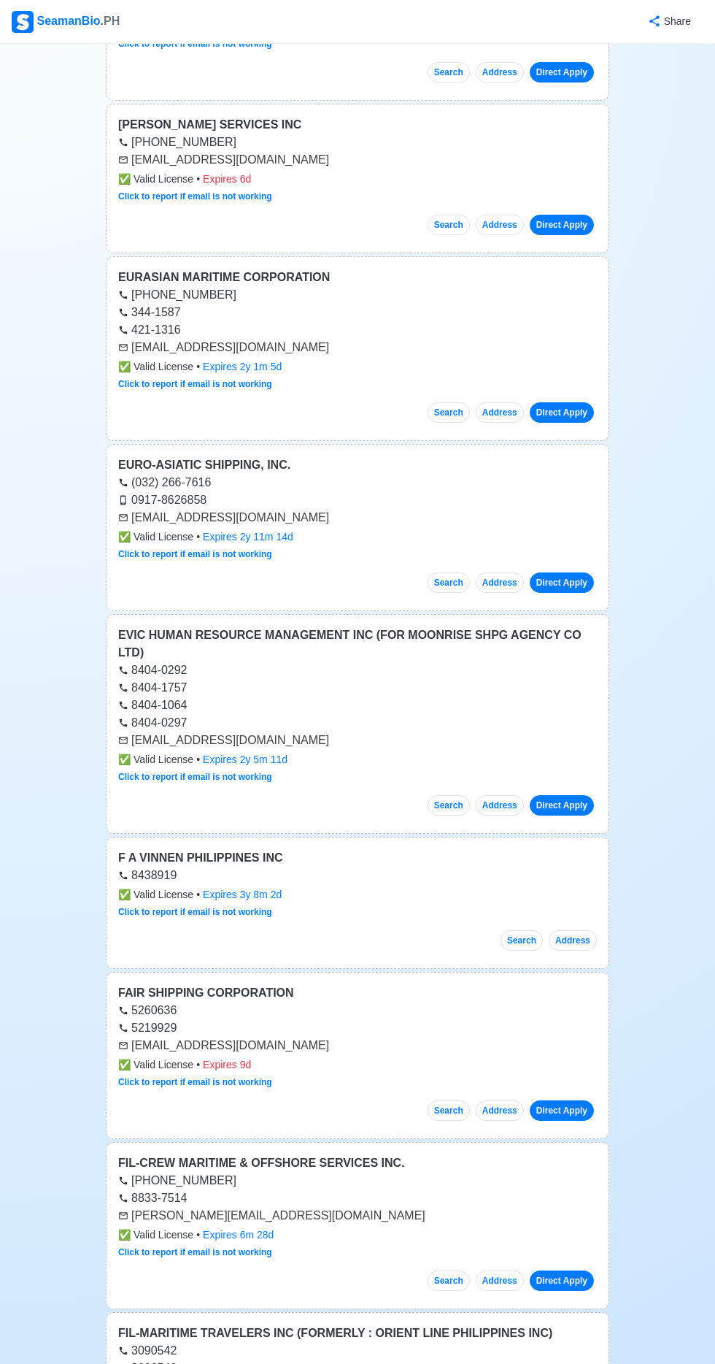
scroll to position [2414, 0]
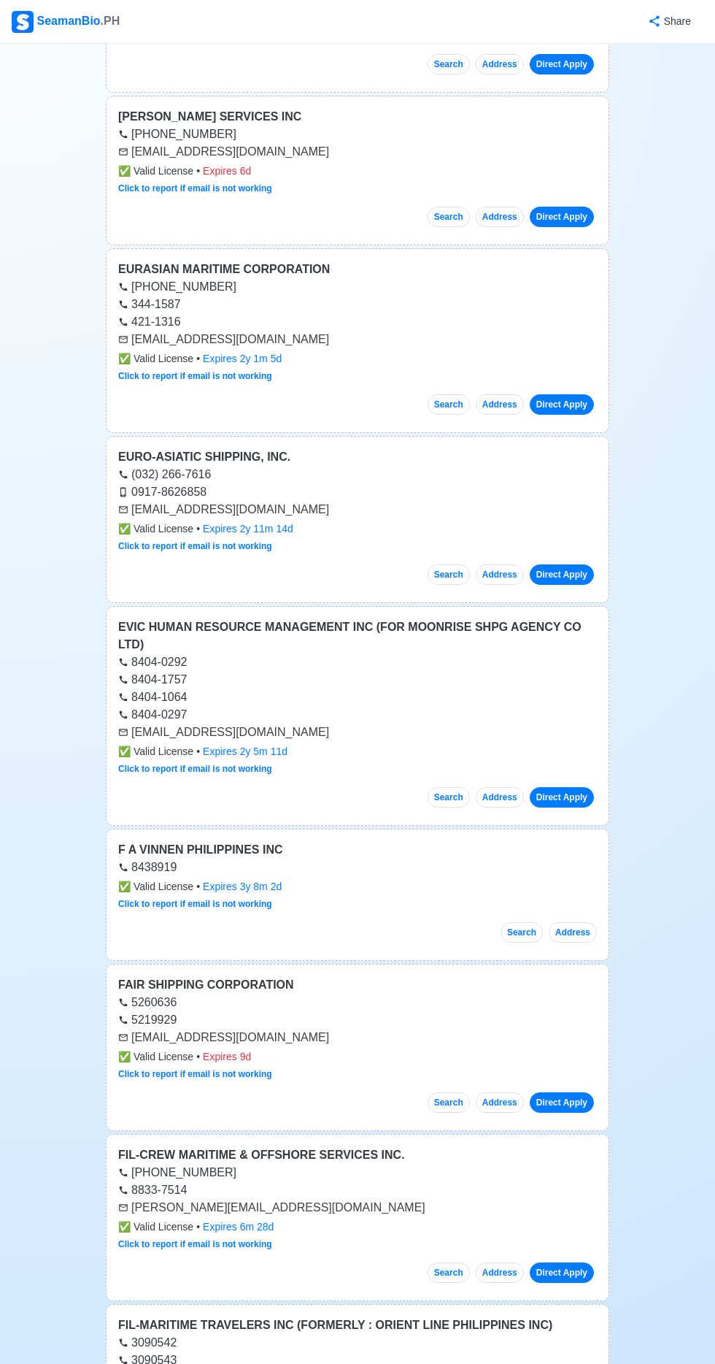
click at [499, 897] on div "Click to report if email is not working" at bounding box center [357, 903] width 479 height 13
click at [575, 922] on button "Address" at bounding box center [573, 932] width 48 height 20
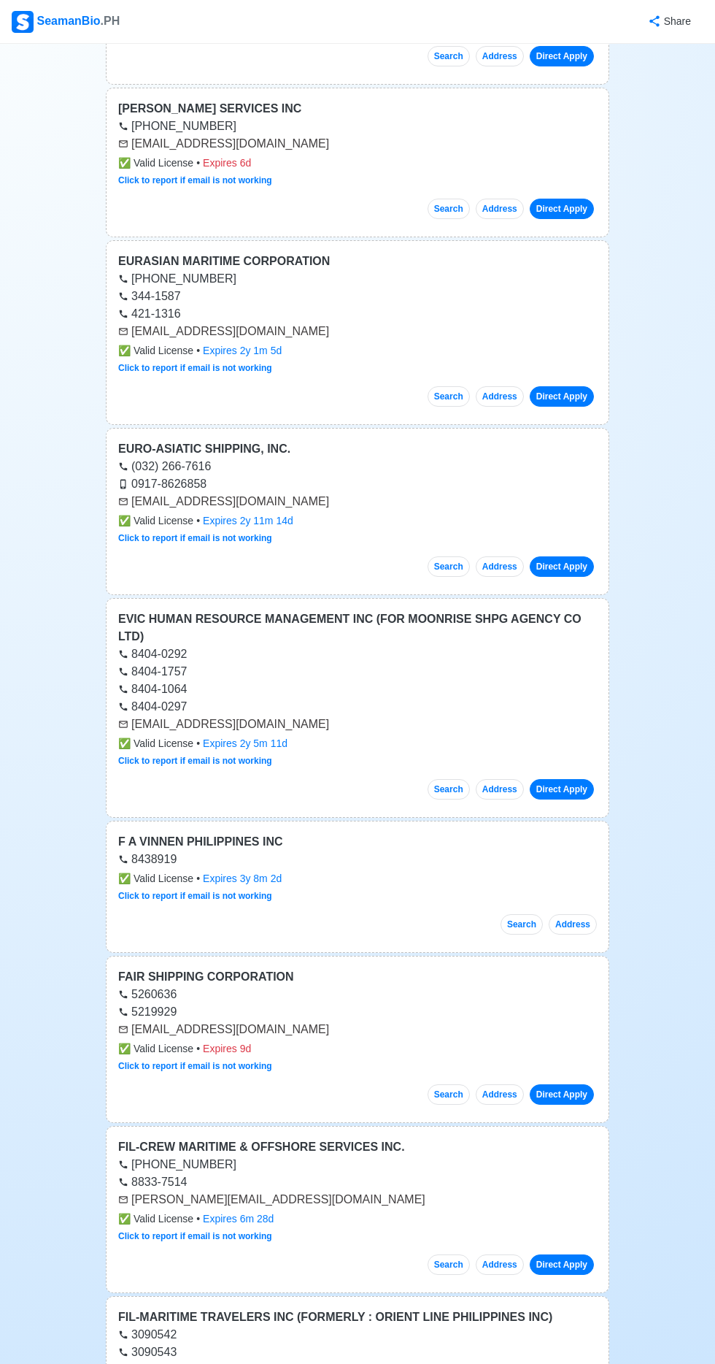
scroll to position [2512, 0]
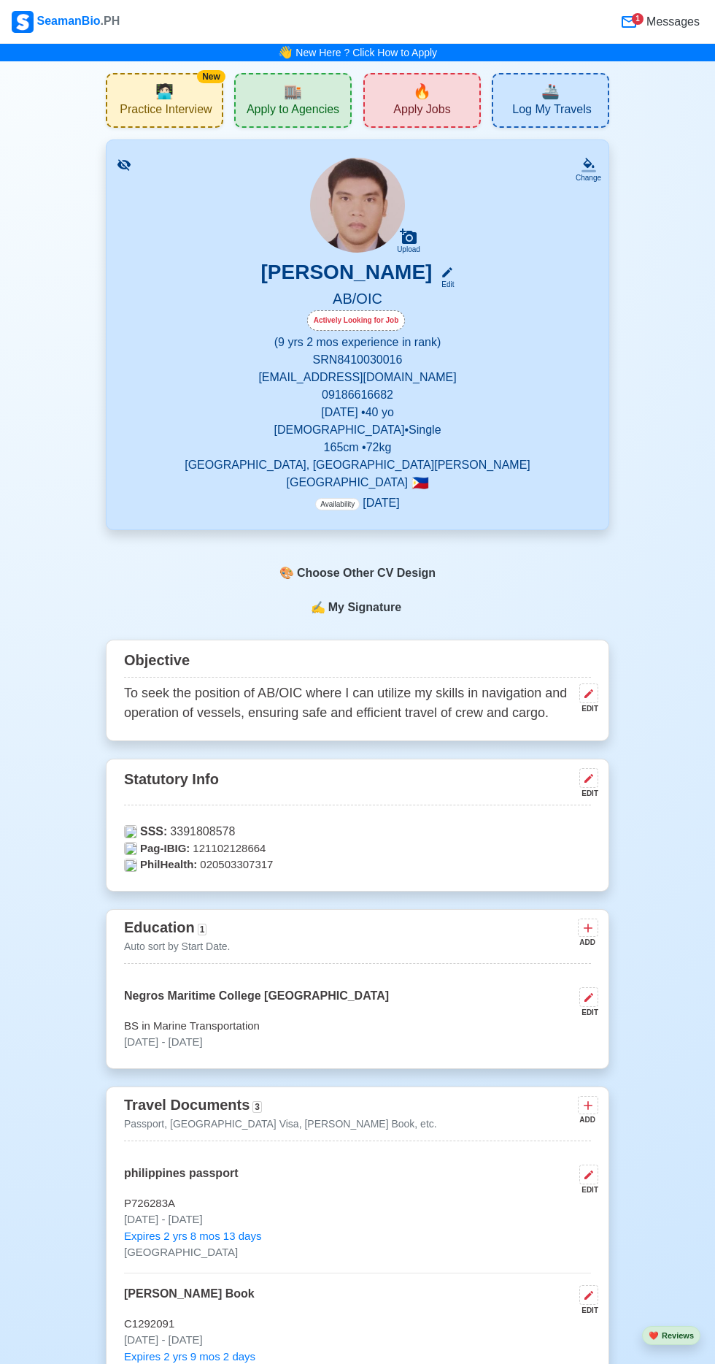
click at [443, 105] on span "Apply Jobs" at bounding box center [421, 111] width 57 height 18
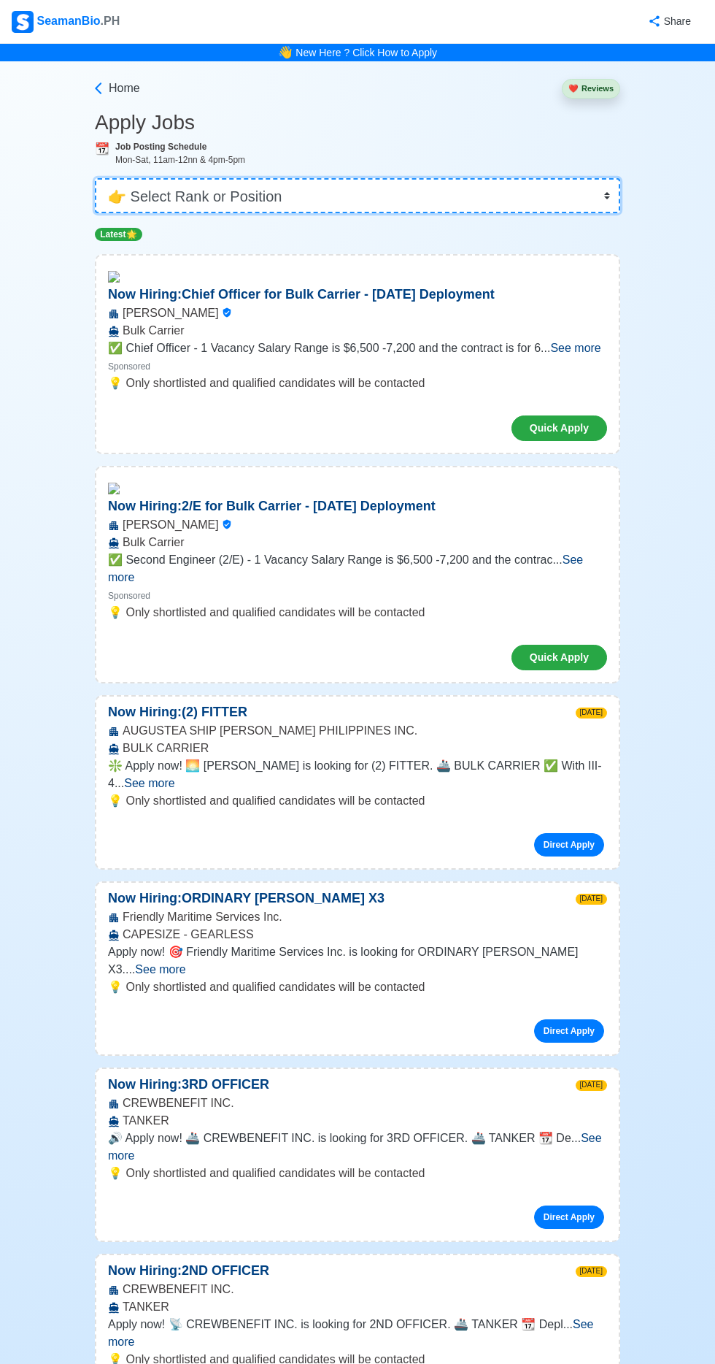
click at [304, 197] on select "👉 Select Rank or Position Master Chief Officer 2nd Officer 3rd Officer Junior O…" at bounding box center [358, 195] width 526 height 35
select select "[PERSON_NAME]"
click at [95, 178] on select "👉 Select Rank or Position Master Chief Officer 2nd Officer 3rd Officer Junior O…" at bounding box center [358, 195] width 526 height 35
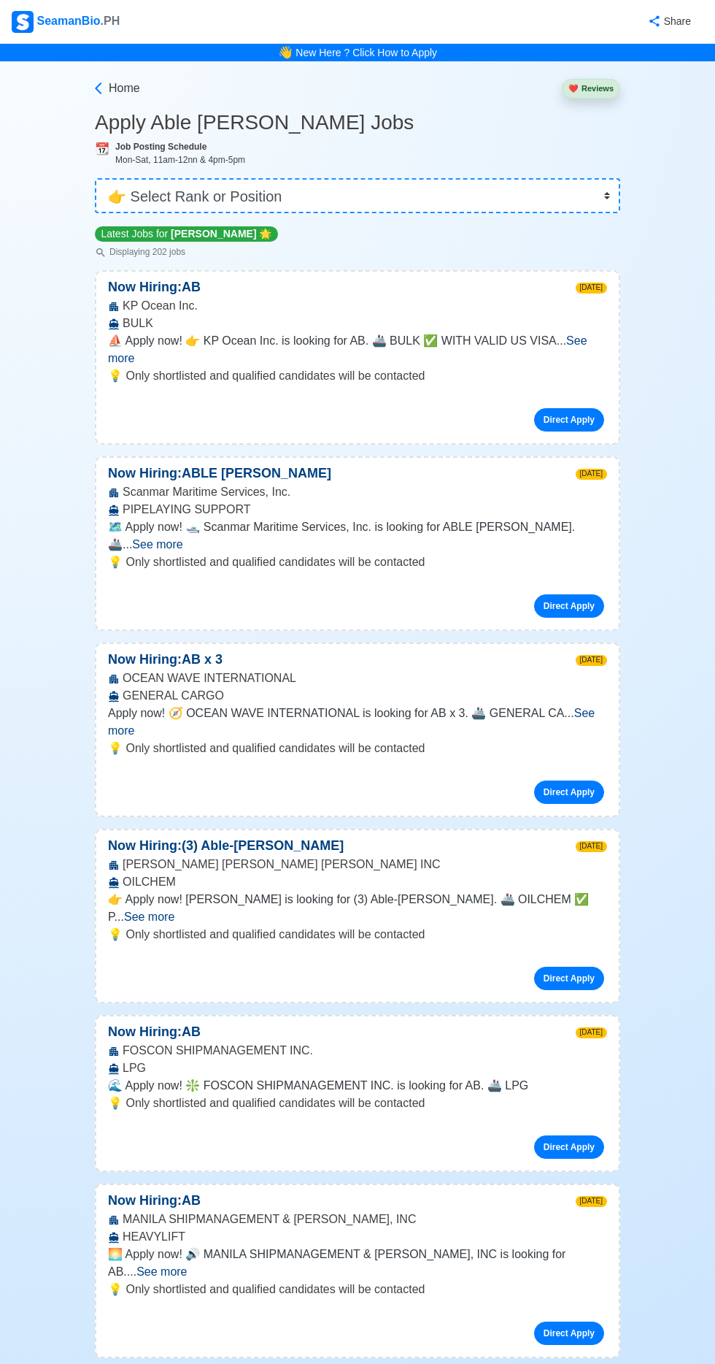
click at [588, 707] on span "See more" at bounding box center [351, 722] width 487 height 30
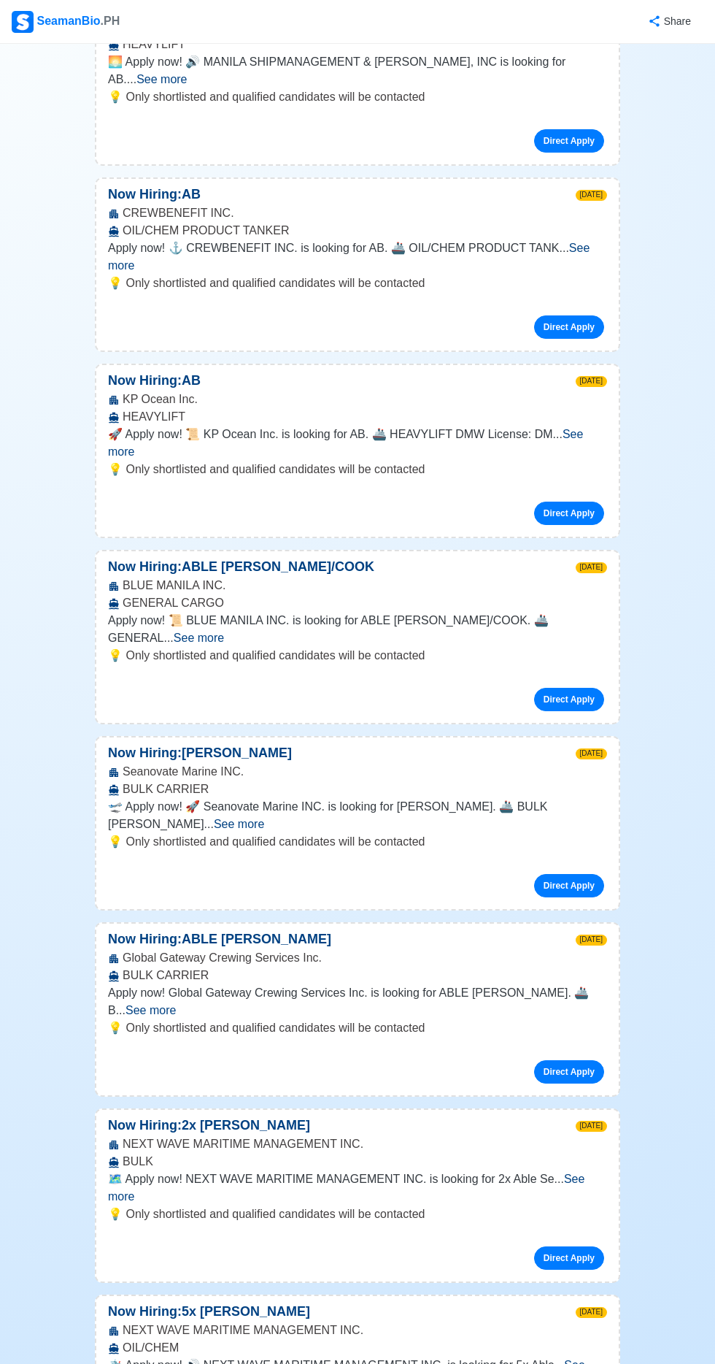
scroll to position [1282, 0]
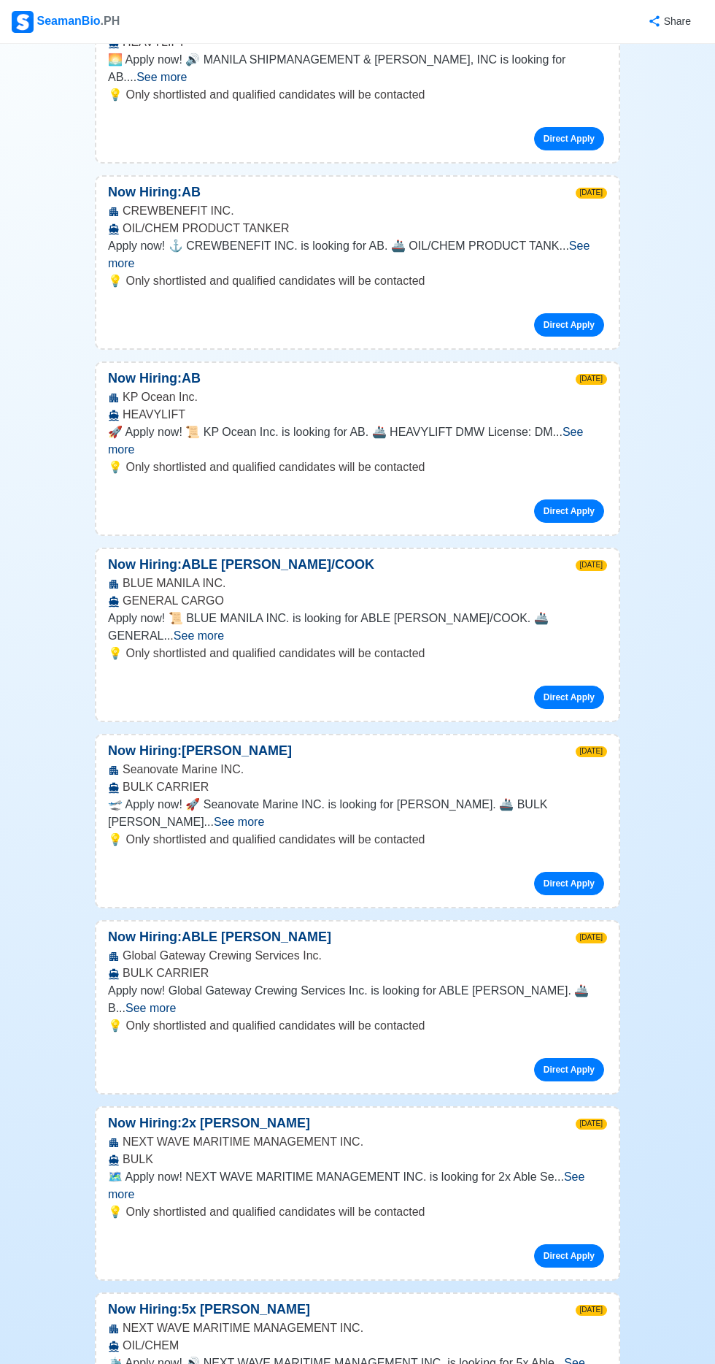
click at [585, 1170] on span "See more" at bounding box center [346, 1185] width 477 height 30
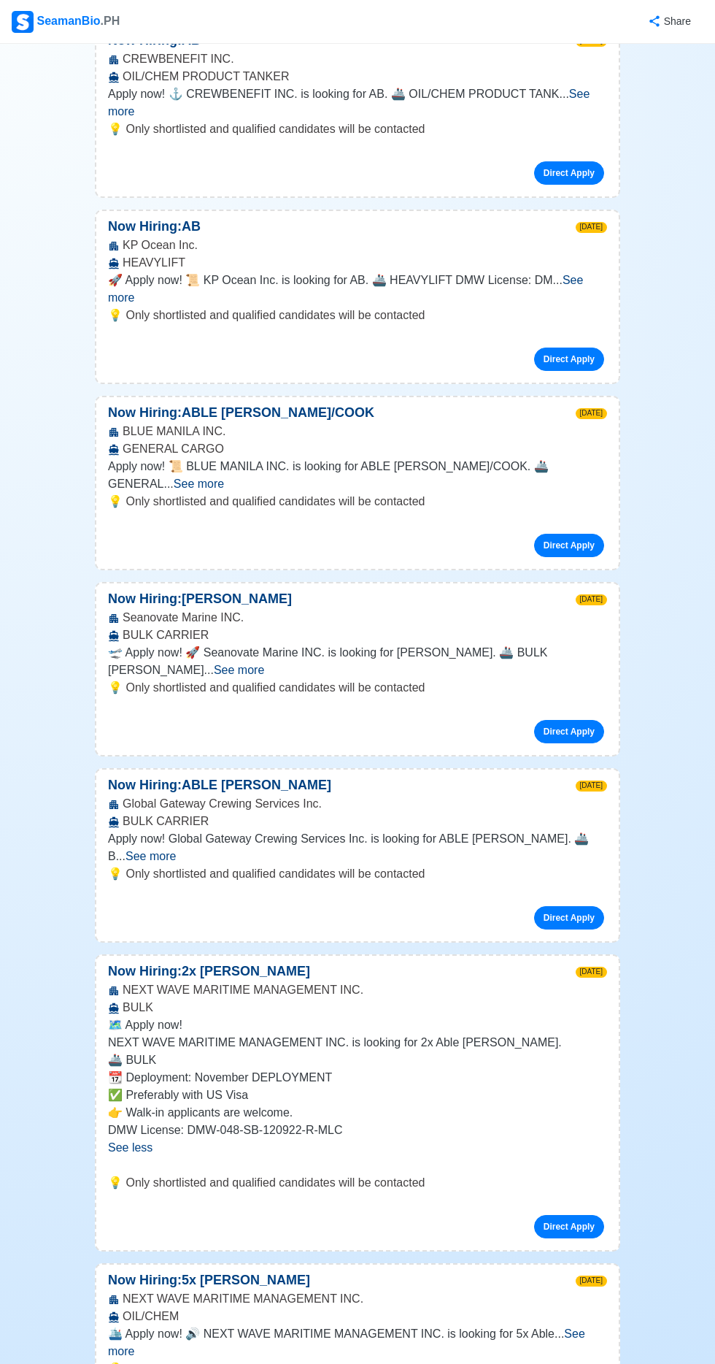
scroll to position [1437, 0]
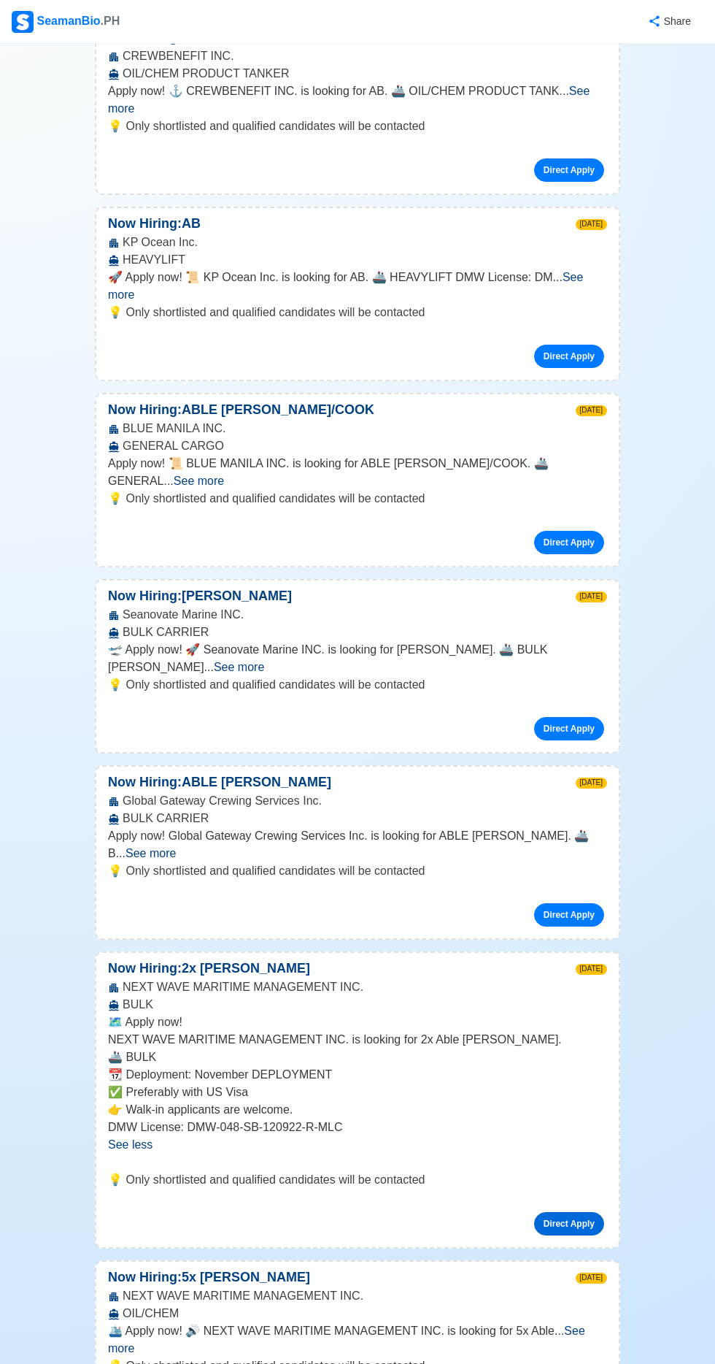
click at [584, 1212] on link "Direct Apply" at bounding box center [569, 1223] width 70 height 23
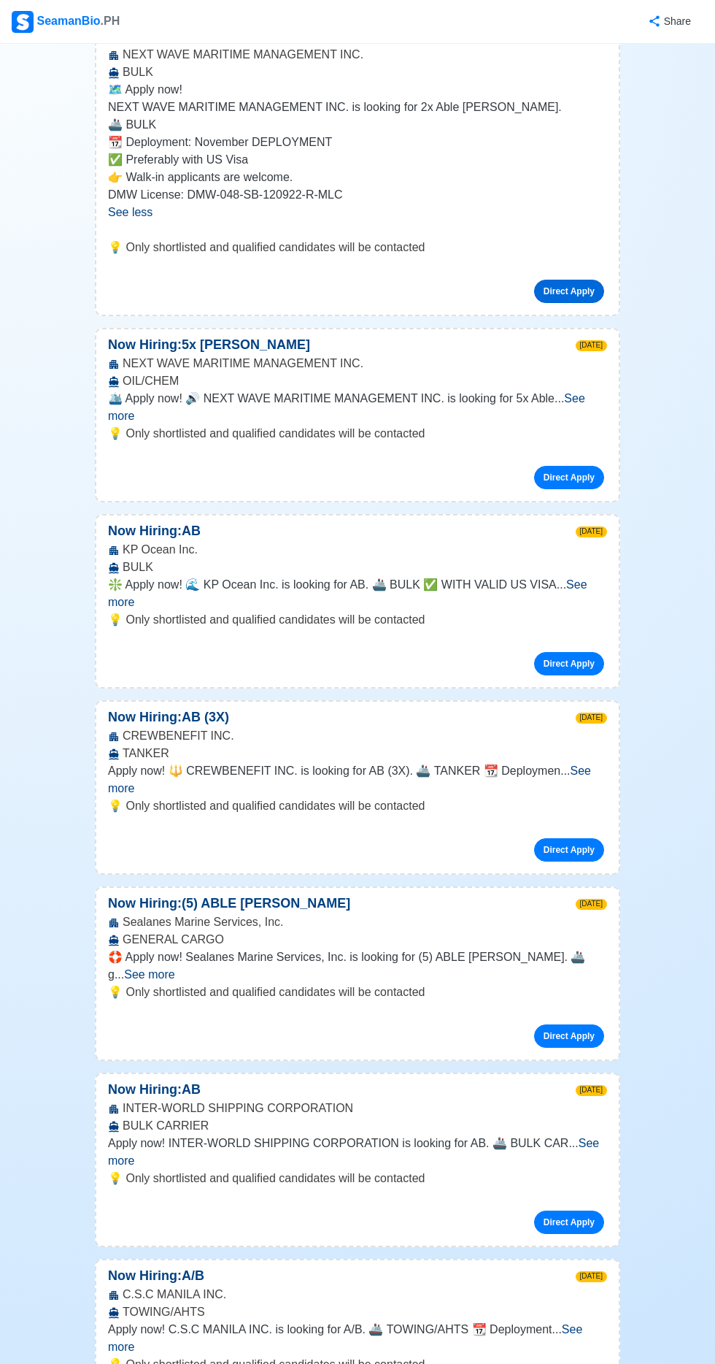
scroll to position [2372, 0]
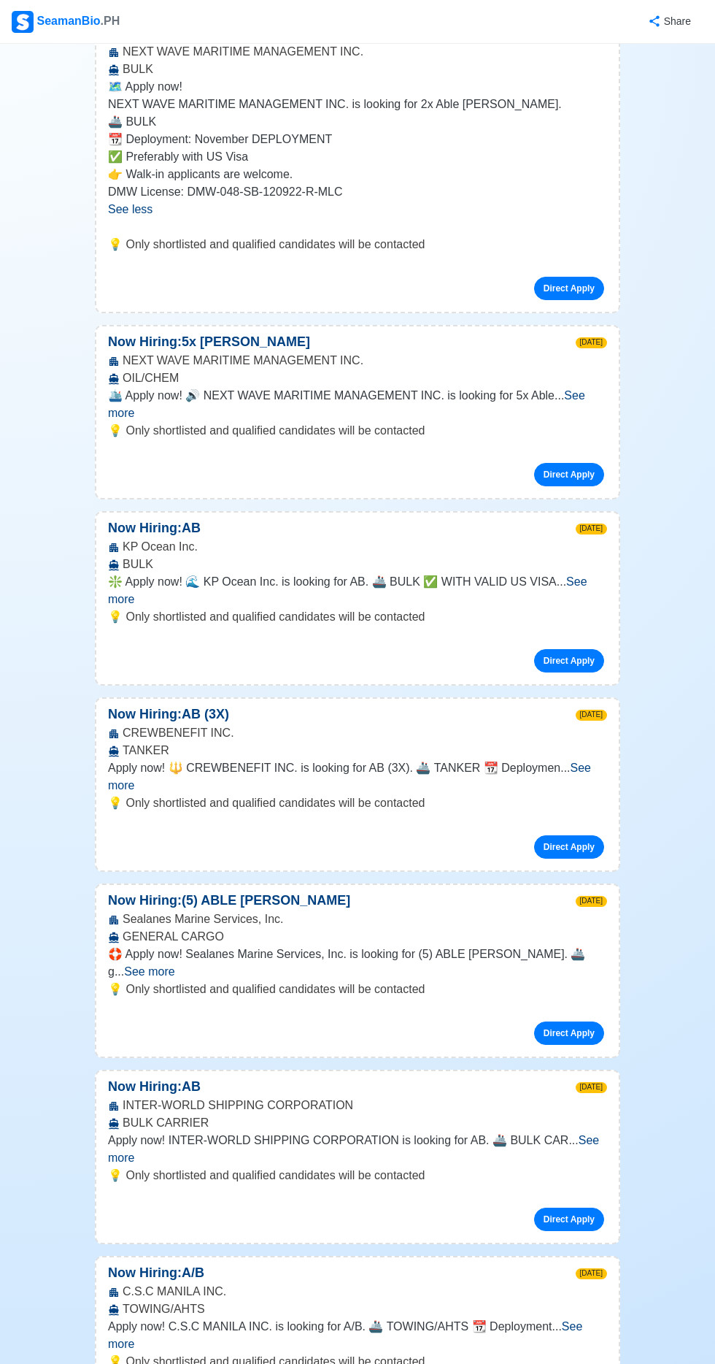
click at [174, 965] on span "See more" at bounding box center [149, 971] width 50 height 12
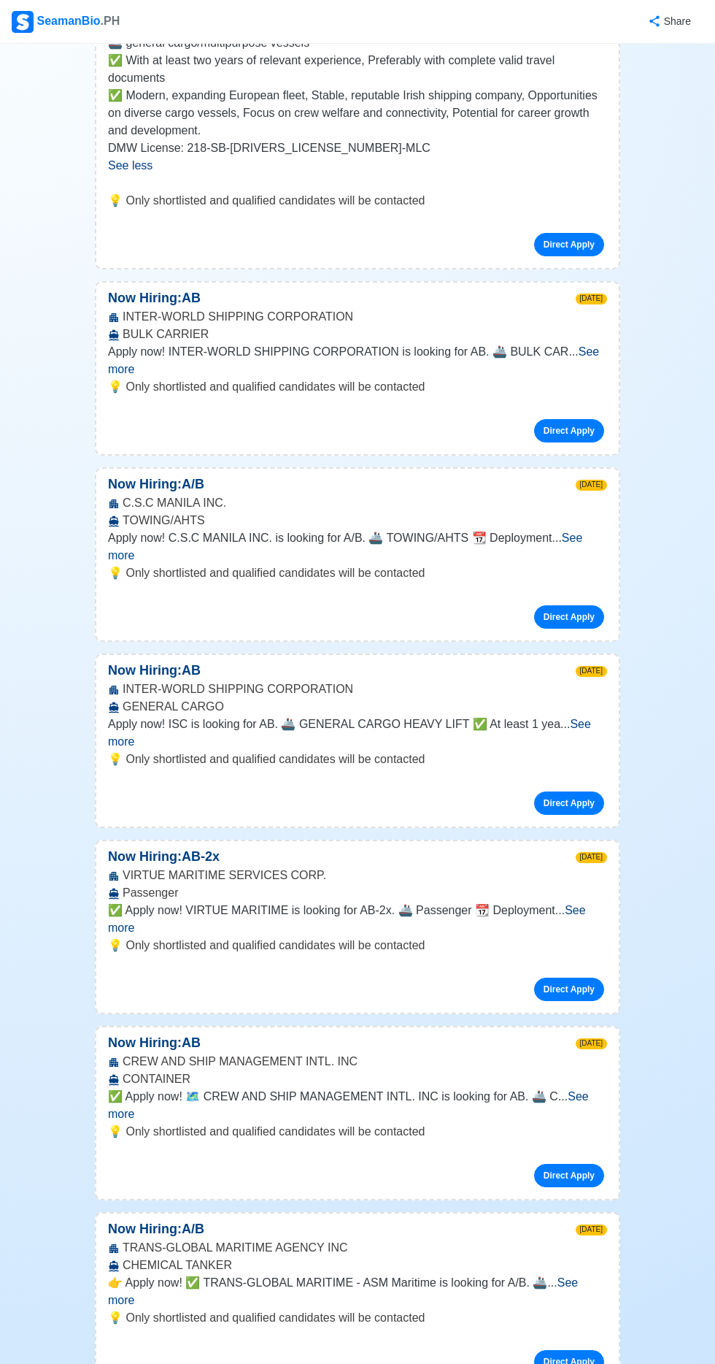
scroll to position [3324, 0]
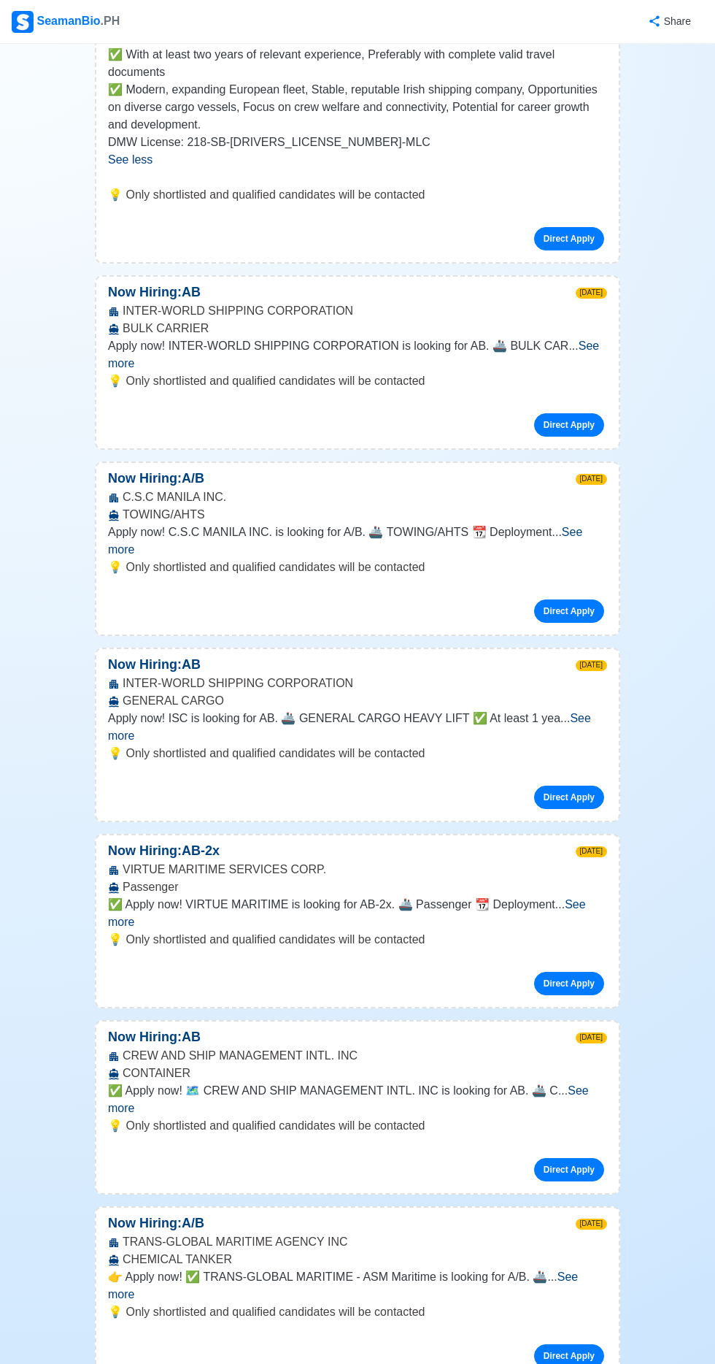
click at [578, 1270] on span "See more" at bounding box center [343, 1285] width 470 height 30
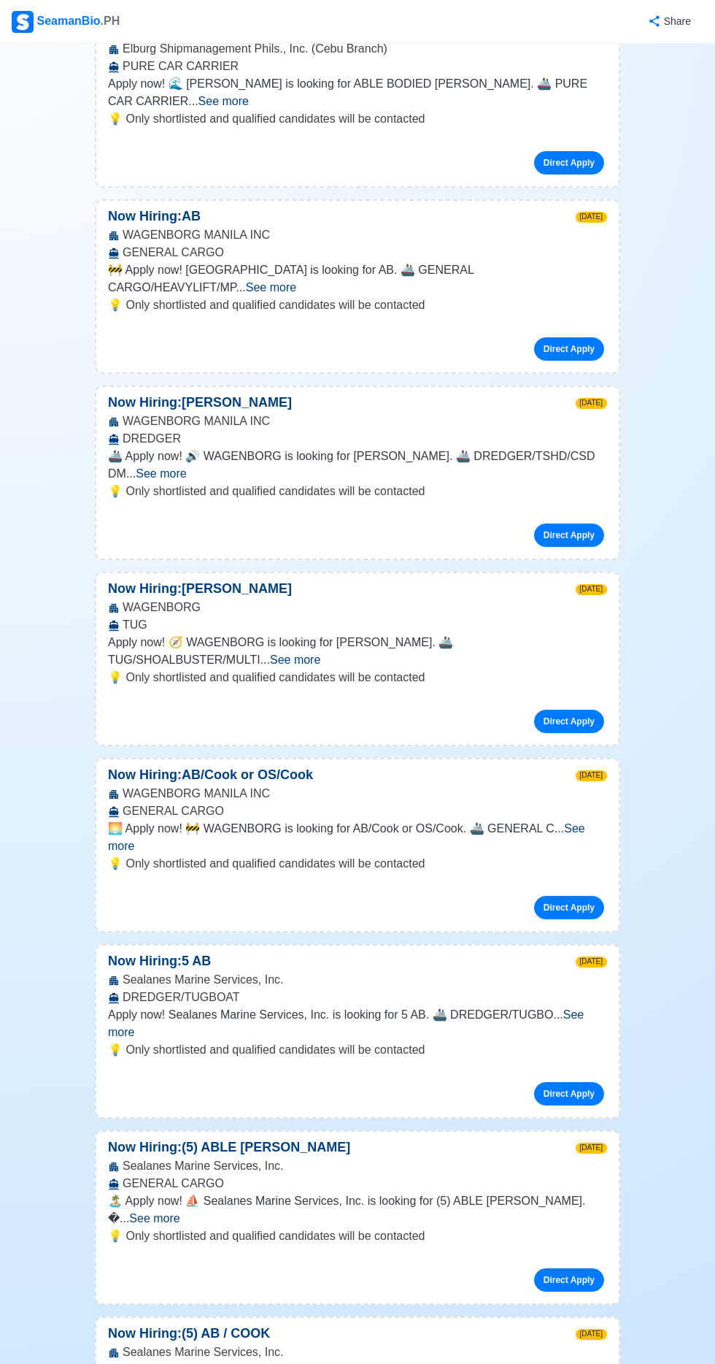
scroll to position [5404, 0]
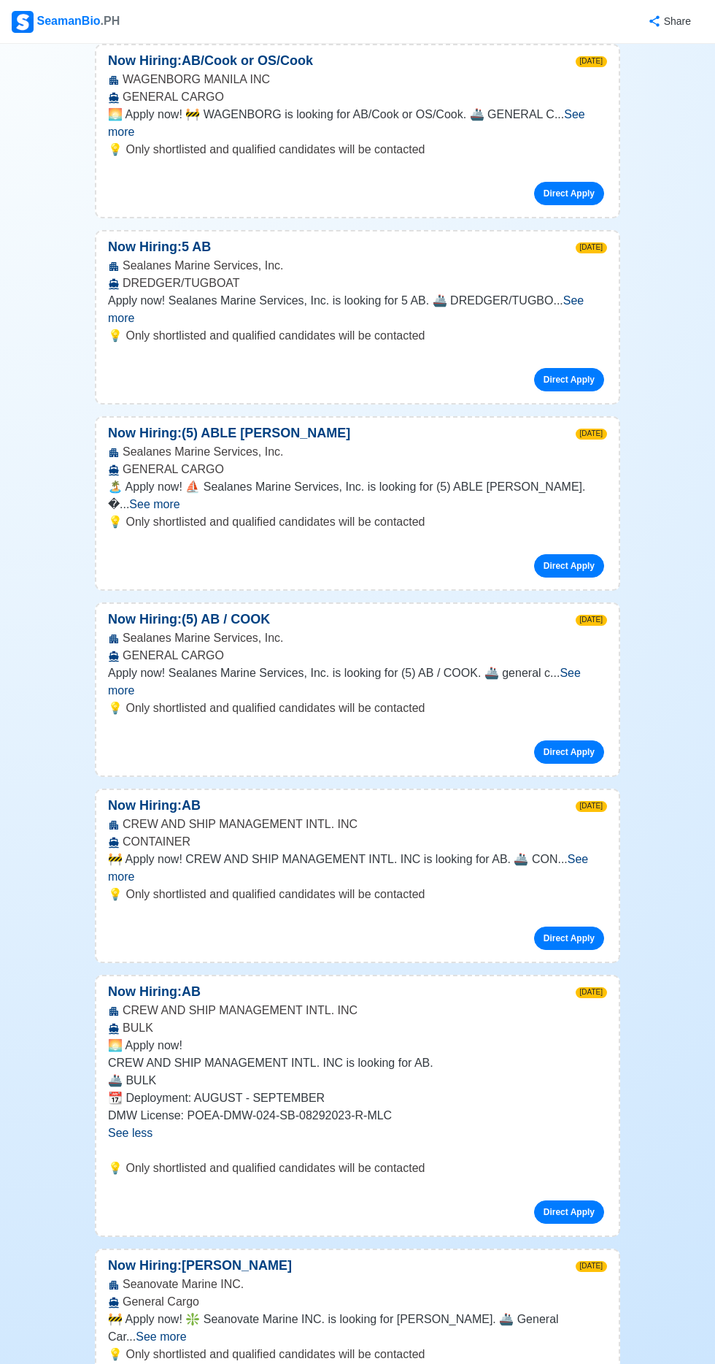
scroll to position [6120, 0]
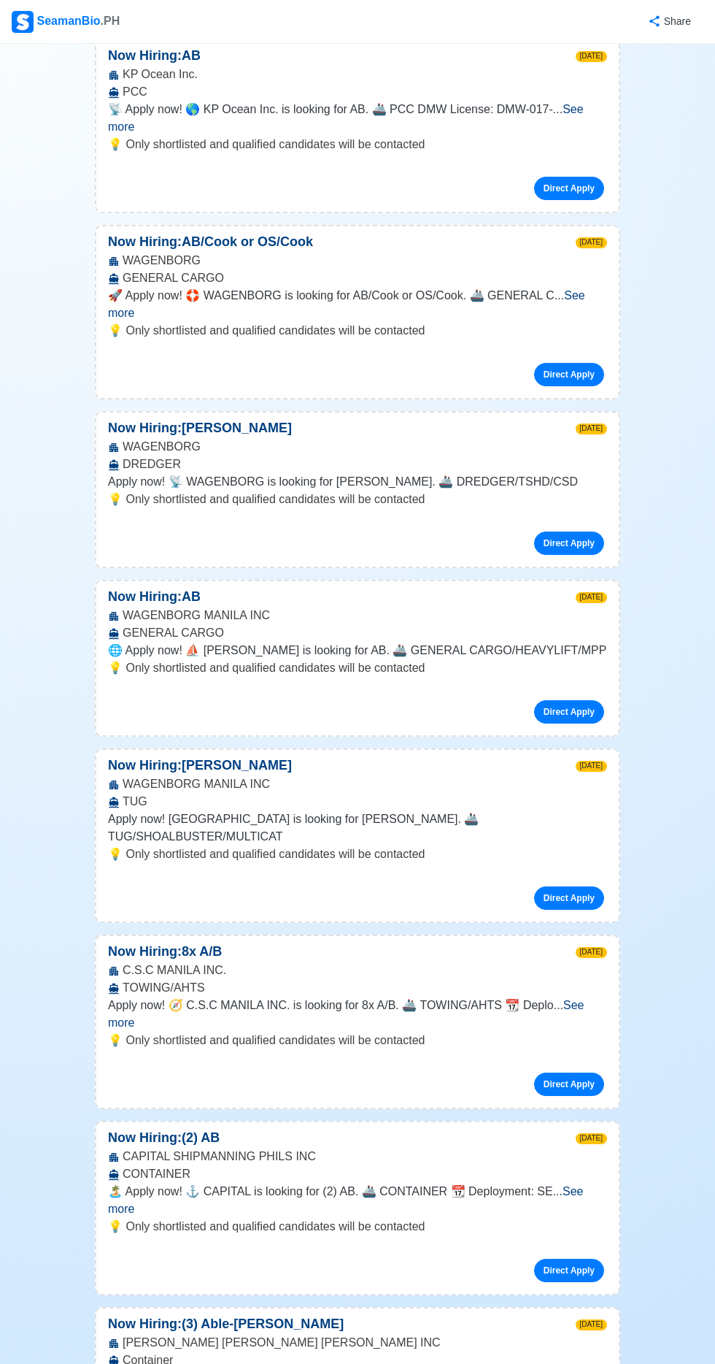
scroll to position [8198, 0]
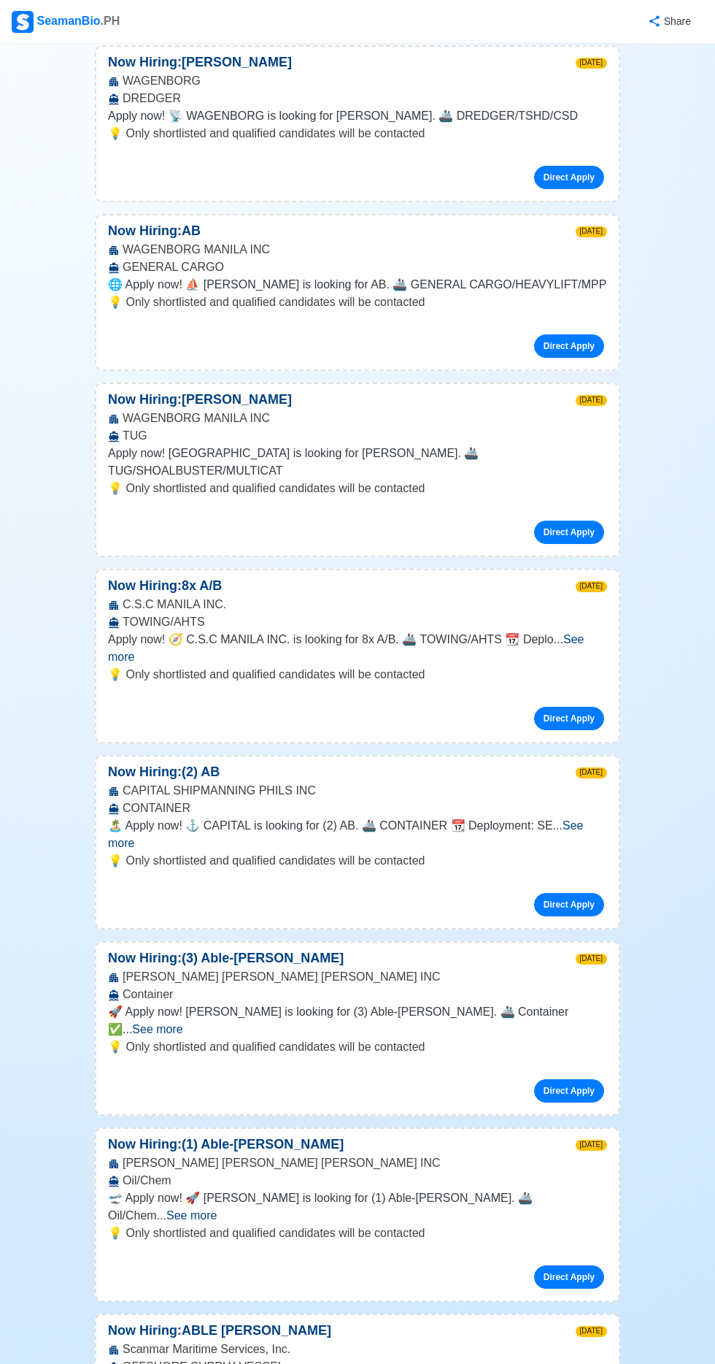
scroll to position [8559, 0]
